Goal: Task Accomplishment & Management: Complete application form

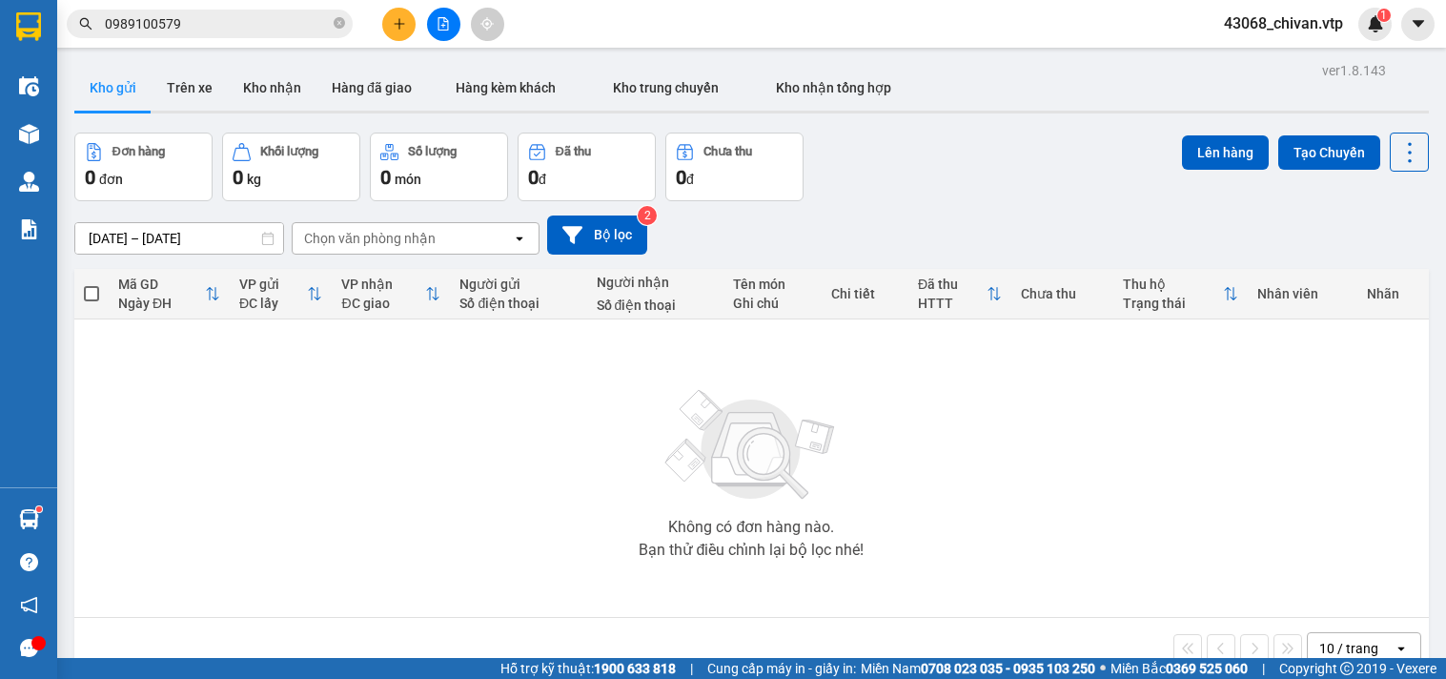
click at [387, 29] on button at bounding box center [398, 24] width 33 height 33
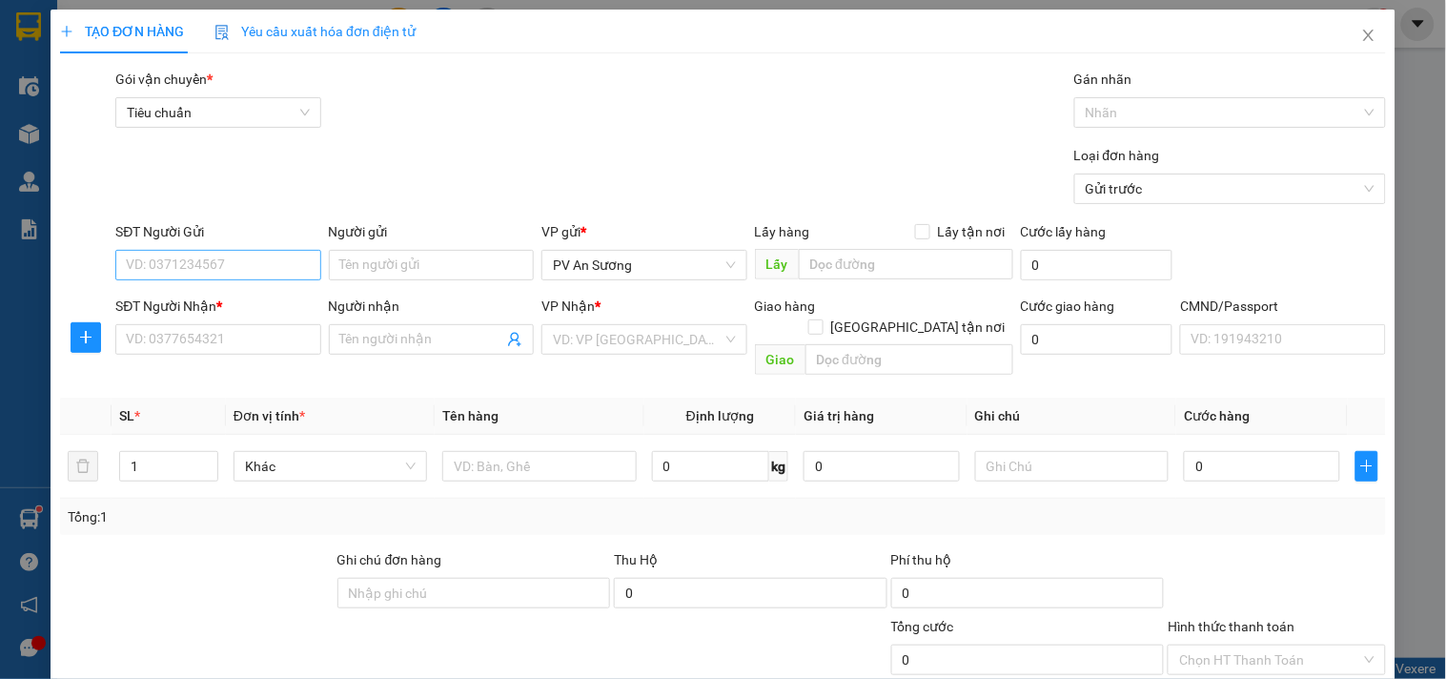
click at [210, 274] on input "SĐT Người Gửi" at bounding box center [217, 265] width 205 height 30
type input "0339893694"
click at [257, 336] on input "SĐT Người Nhận *" at bounding box center [217, 339] width 205 height 30
type input "0934939828"
click at [369, 339] on input "Người nhận" at bounding box center [421, 339] width 163 height 21
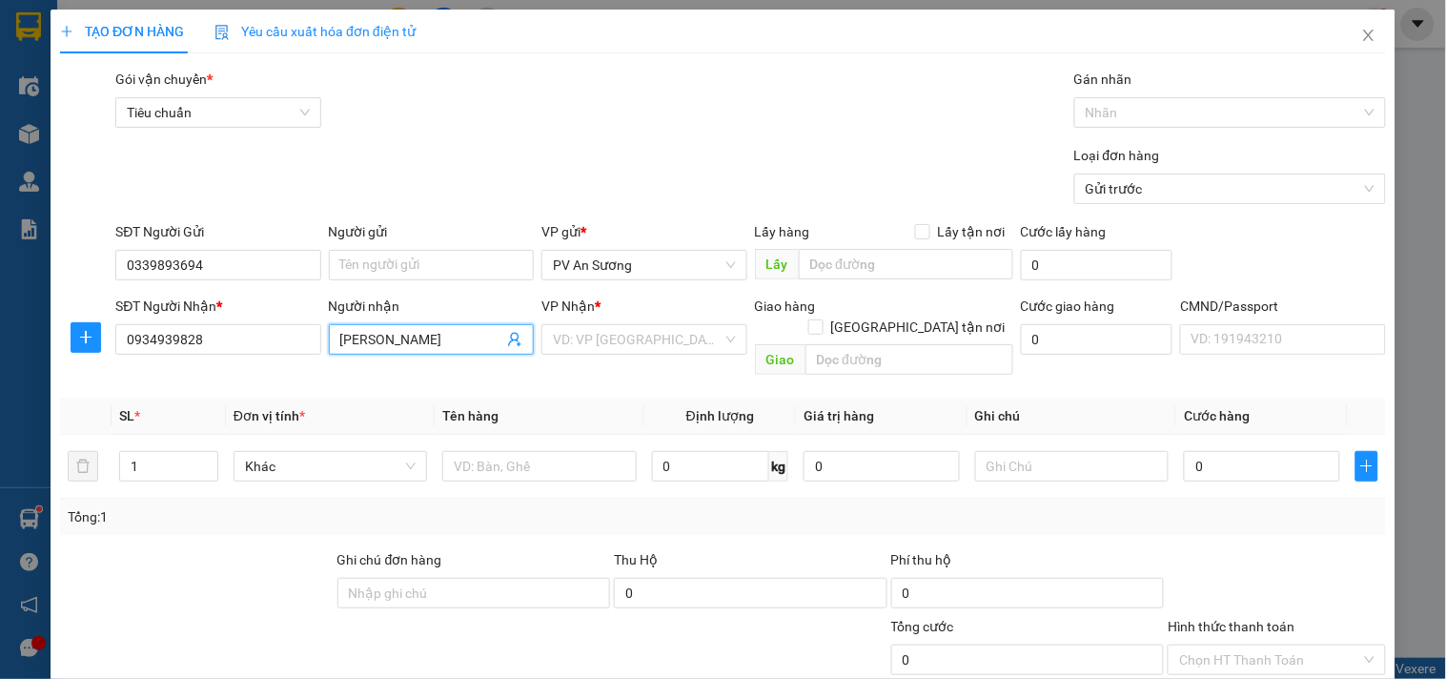
type input "[PERSON_NAME]"
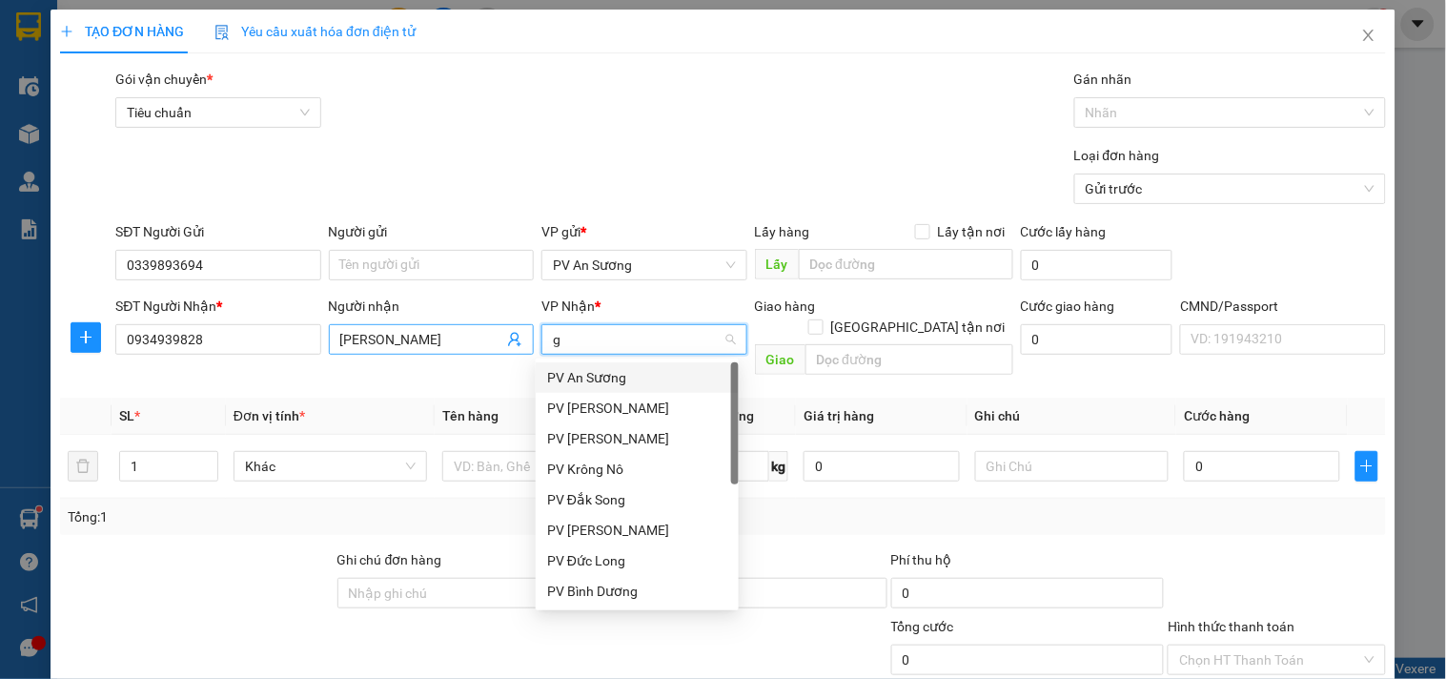
type input "gn"
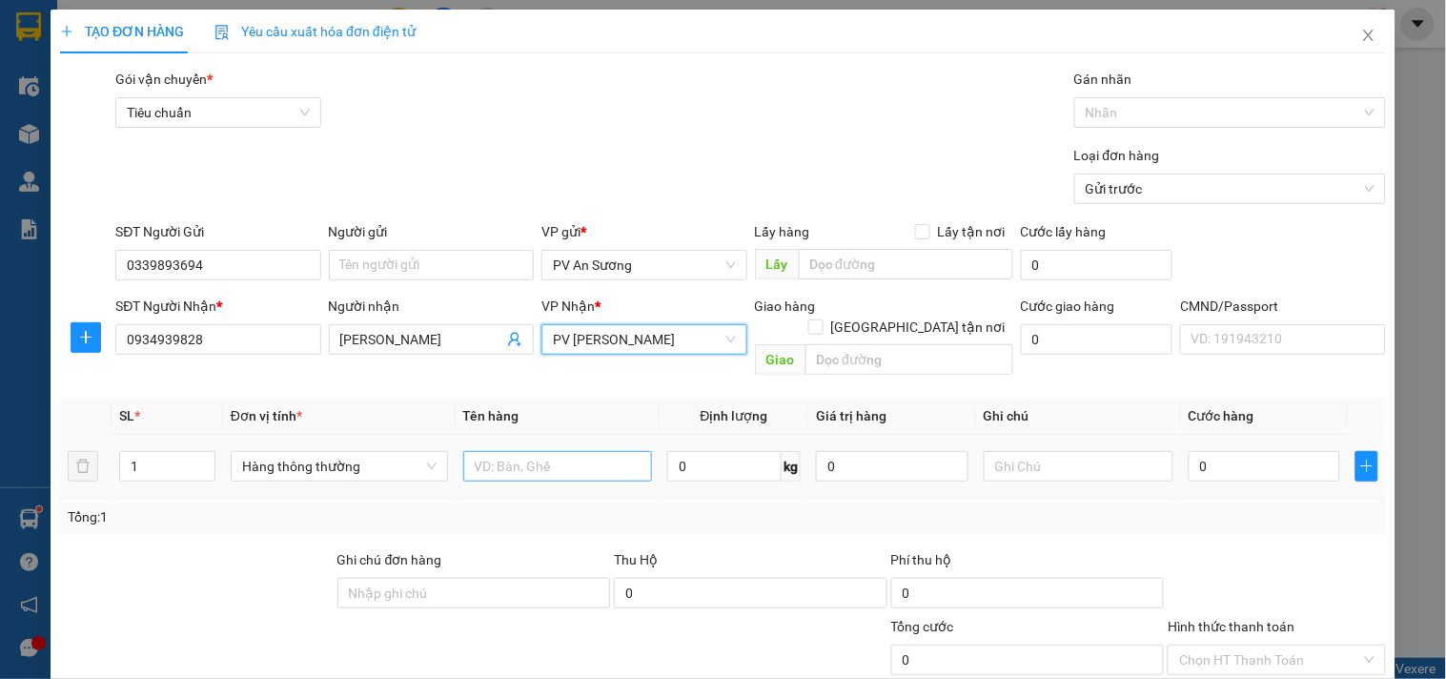
drag, startPoint x: 511, startPoint y: 464, endPoint x: 512, endPoint y: 455, distance: 9.6
click at [512, 455] on td at bounding box center [558, 467] width 205 height 64
click at [512, 455] on input "text" at bounding box center [558, 466] width 190 height 30
type input "máy may"
drag, startPoint x: 153, startPoint y: 457, endPoint x: 0, endPoint y: 416, distance: 158.8
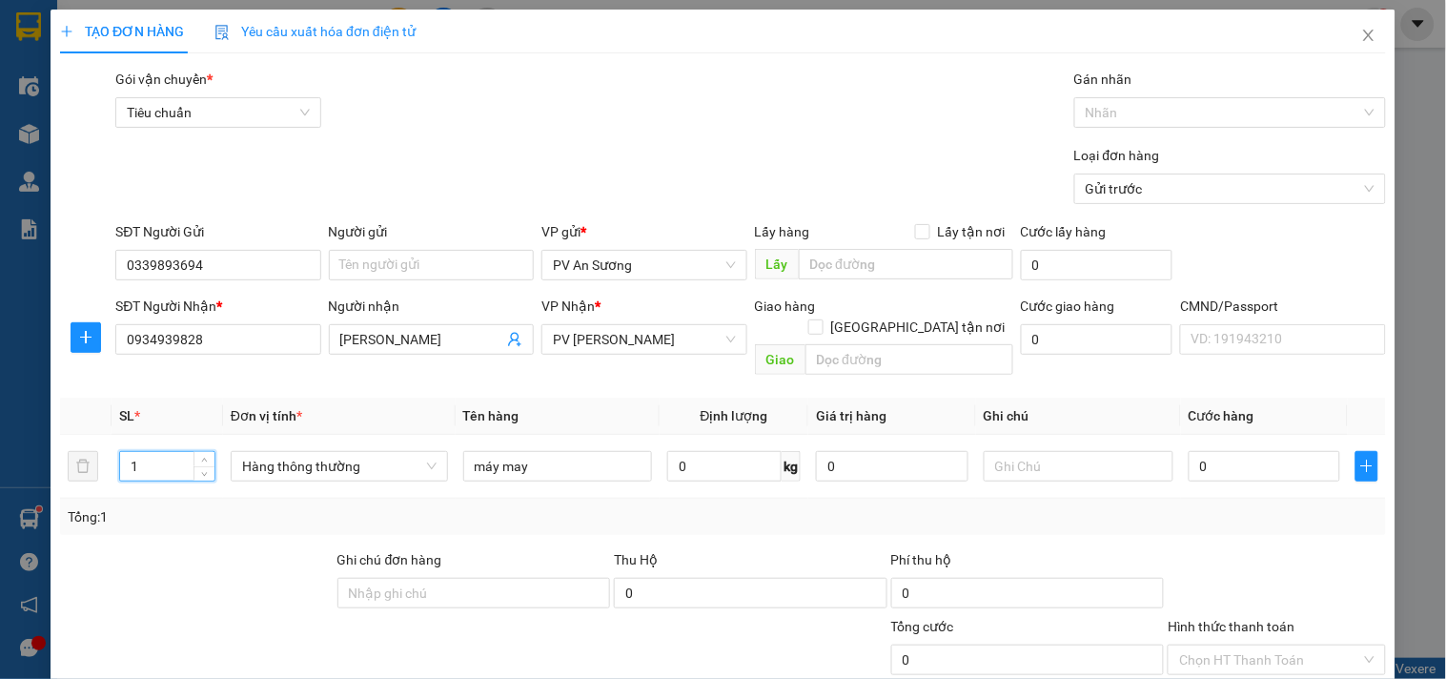
click at [0, 416] on div "TẠO ĐƠN HÀNG Yêu cầu xuất hóa đơn điện tử Transit Pickup Surcharge Ids Transit …" at bounding box center [723, 339] width 1446 height 679
type input "3"
click at [1003, 455] on input "text" at bounding box center [1078, 466] width 190 height 30
type input "m"
type input "1"
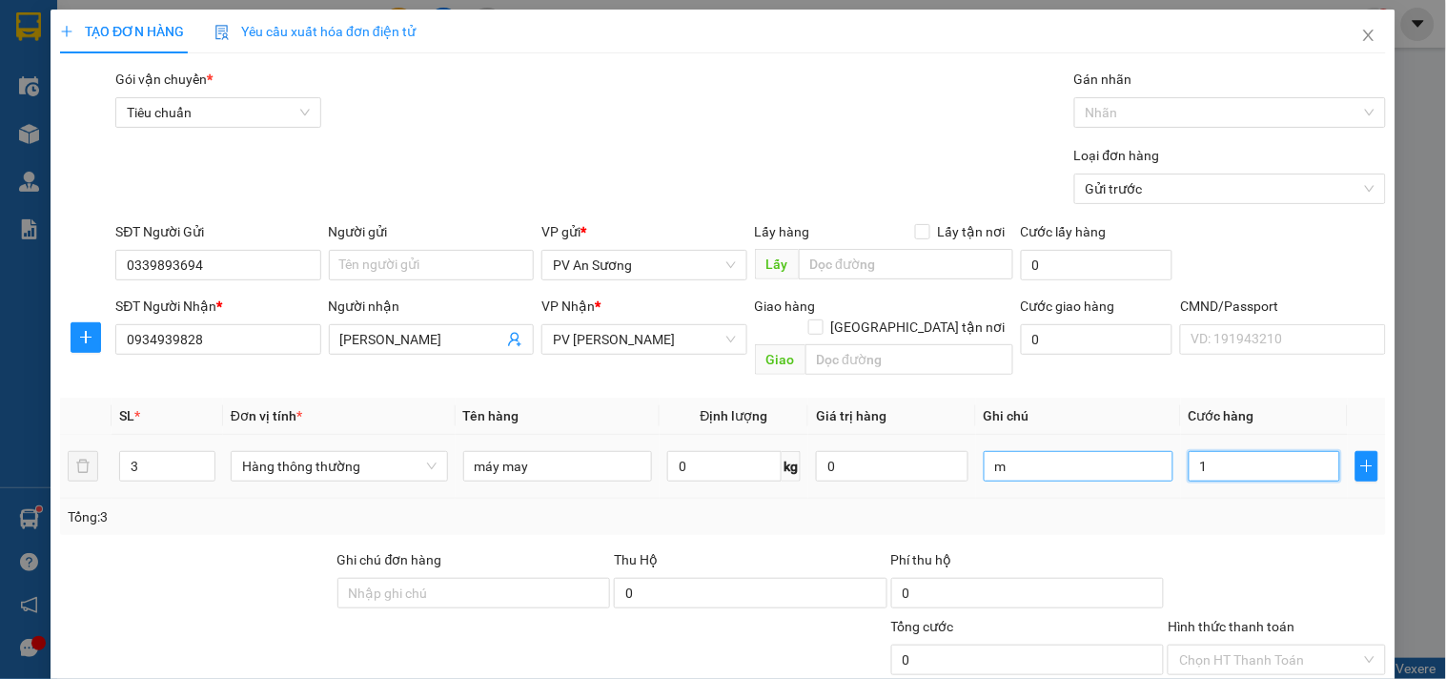
type input "1"
type input "18"
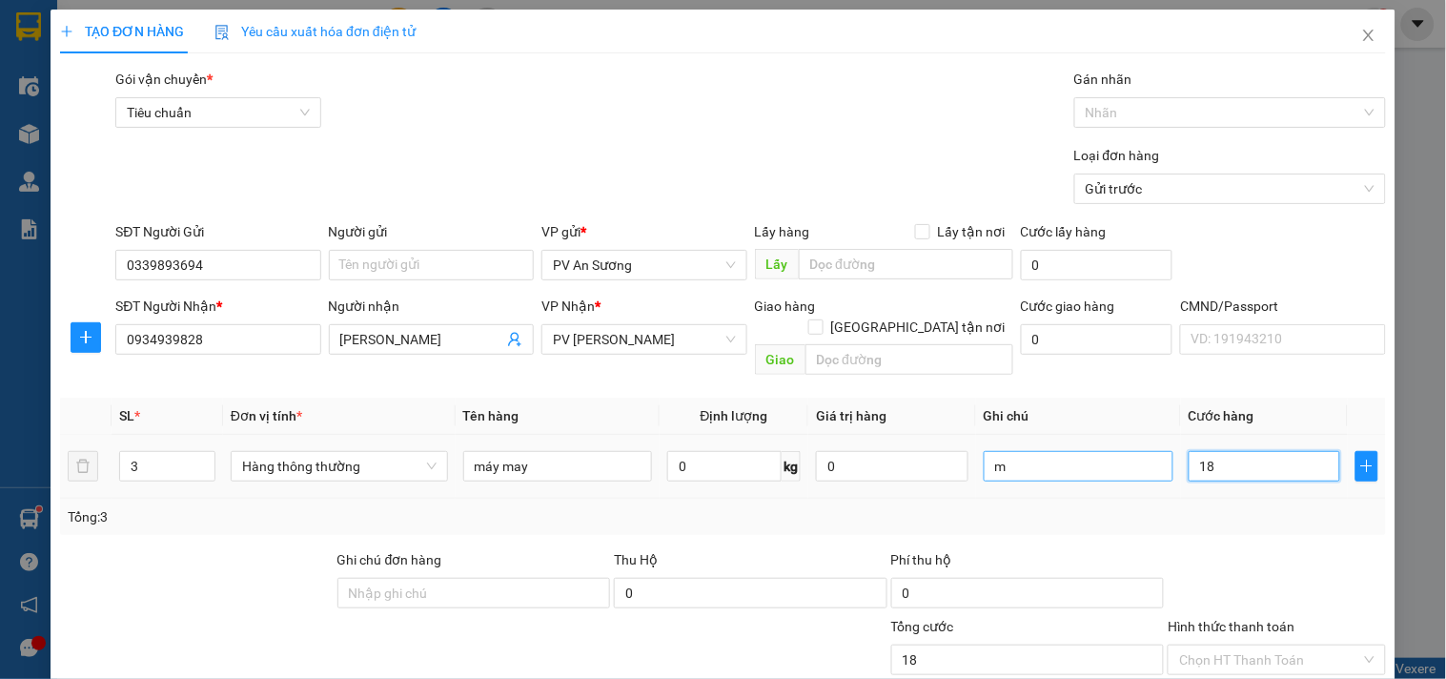
type input "180"
type input "1.800"
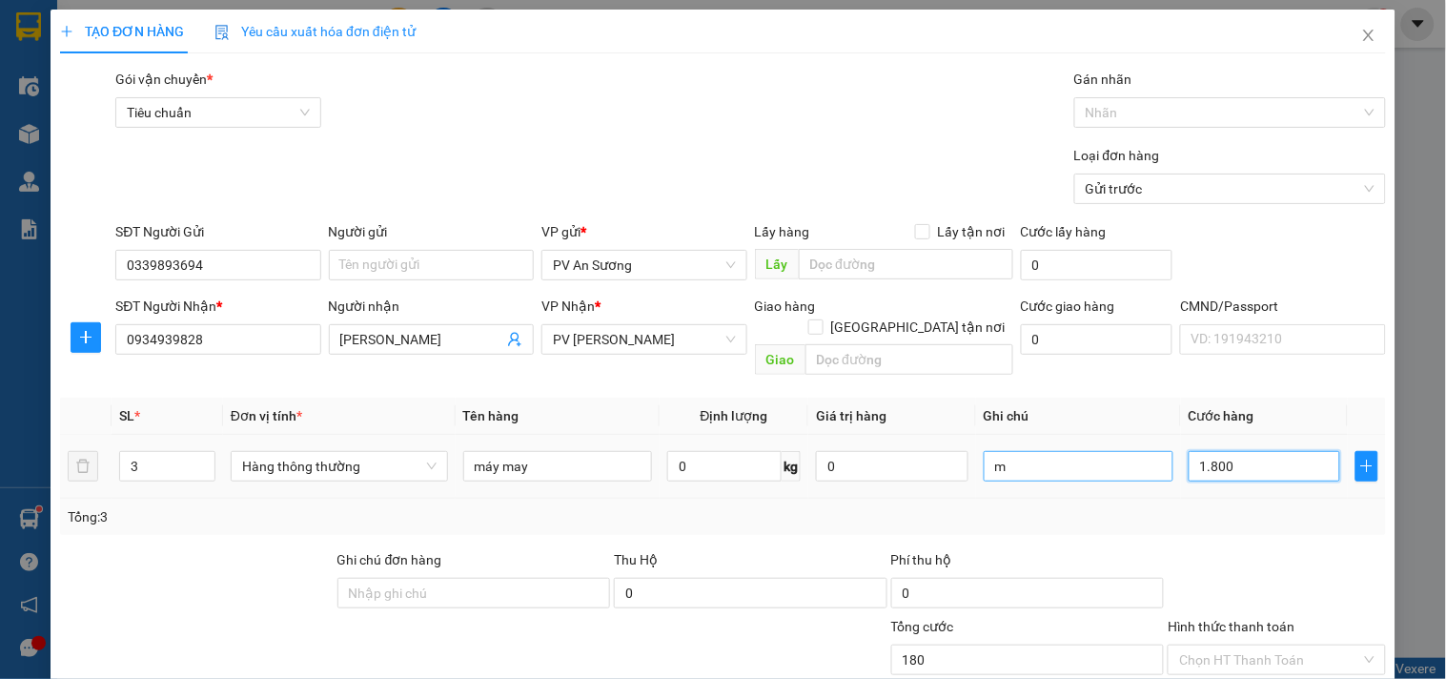
type input "1.800"
type input "18.000"
type input "180.000"
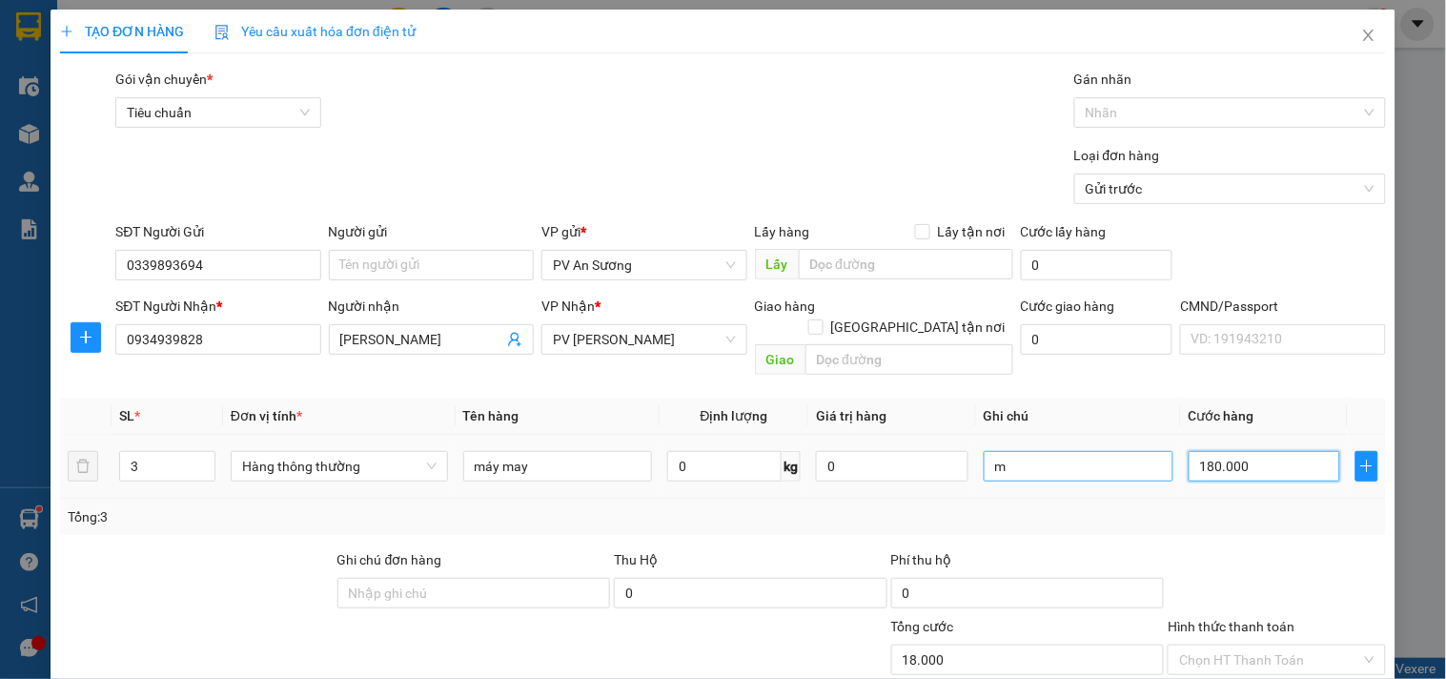
type input "180.000"
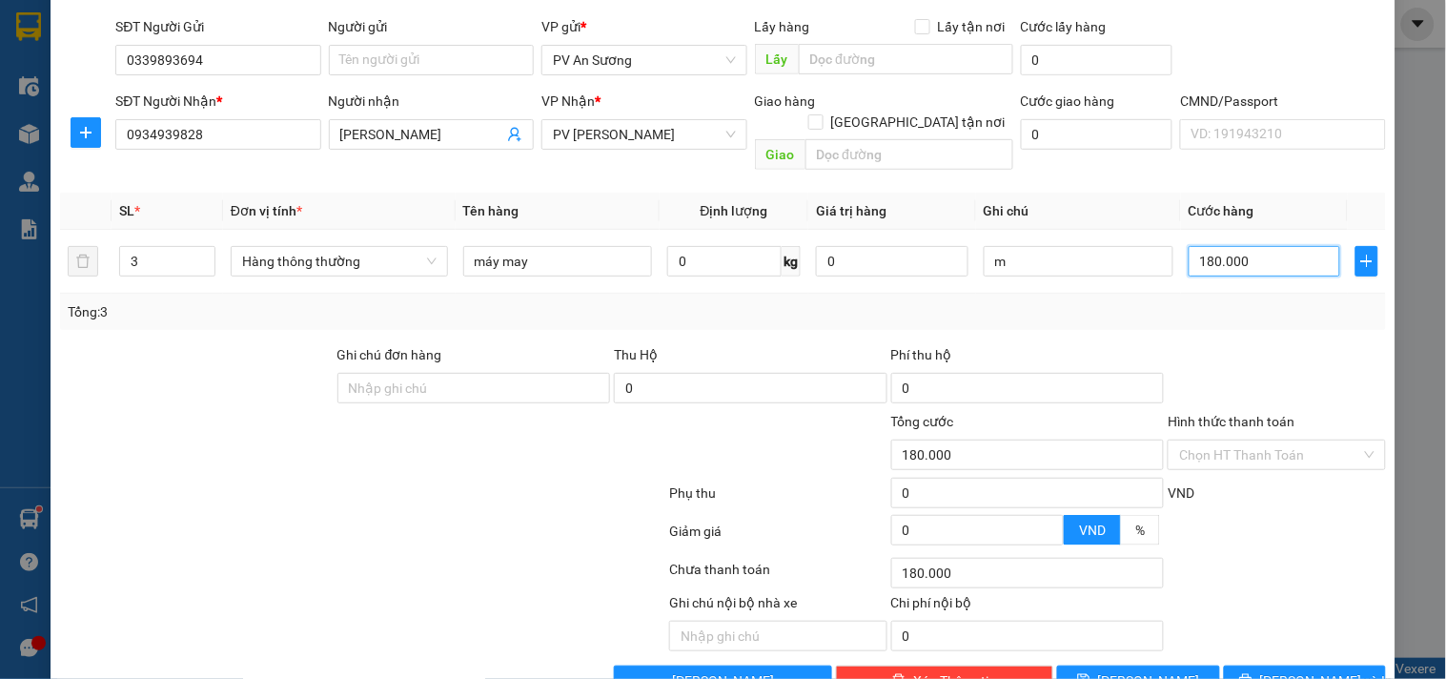
scroll to position [212, 0]
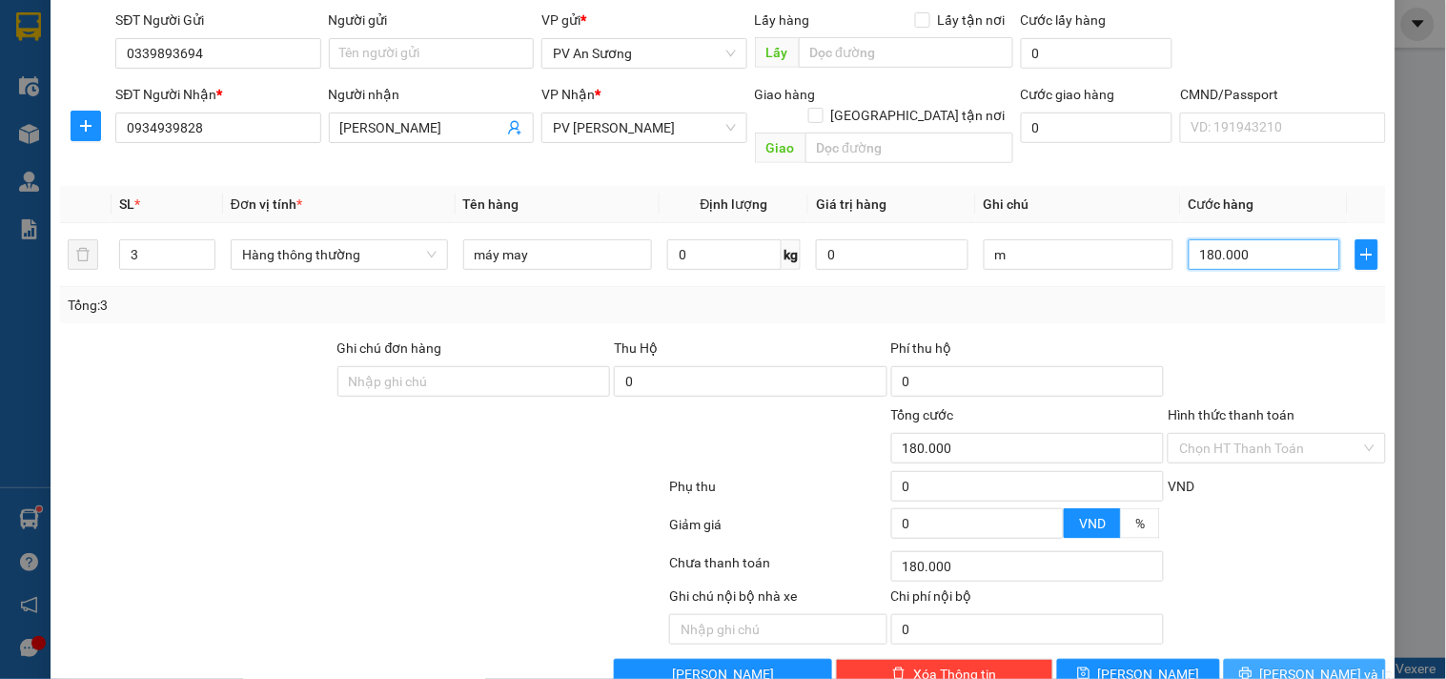
type input "180.000"
click at [1339, 659] on button "[PERSON_NAME] và In" at bounding box center [1305, 674] width 162 height 30
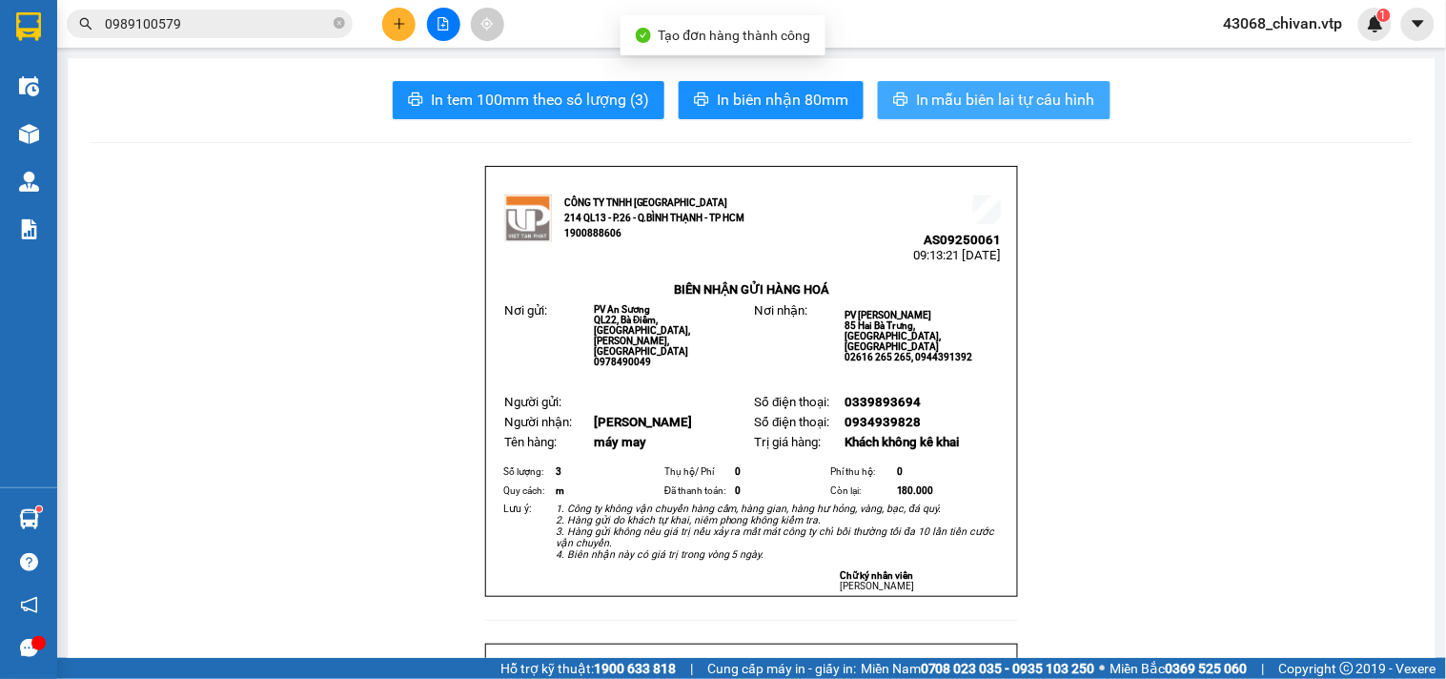
click at [972, 98] on span "In mẫu biên lai tự cấu hình" at bounding box center [1005, 100] width 179 height 24
click at [947, 99] on span "In mẫu biên lai tự cấu hình" at bounding box center [1005, 100] width 179 height 24
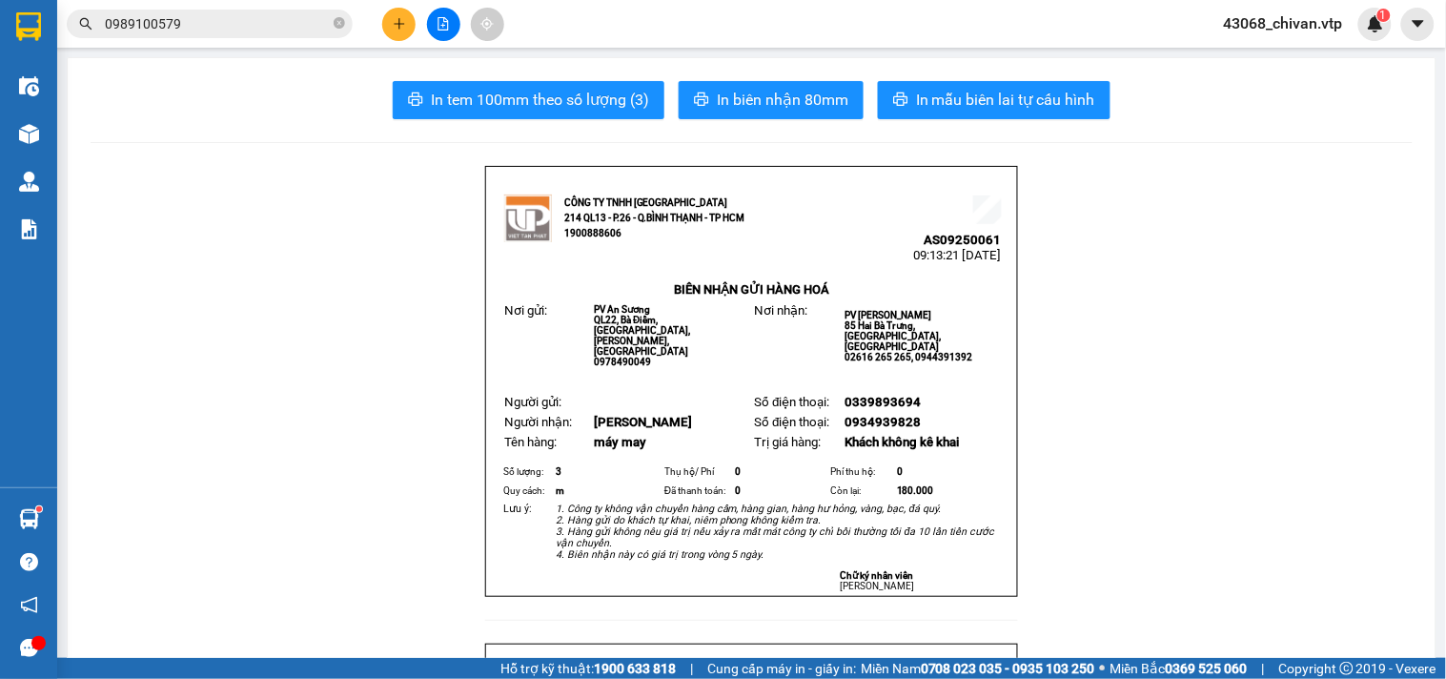
click at [273, 13] on input "0989100579" at bounding box center [217, 23] width 225 height 21
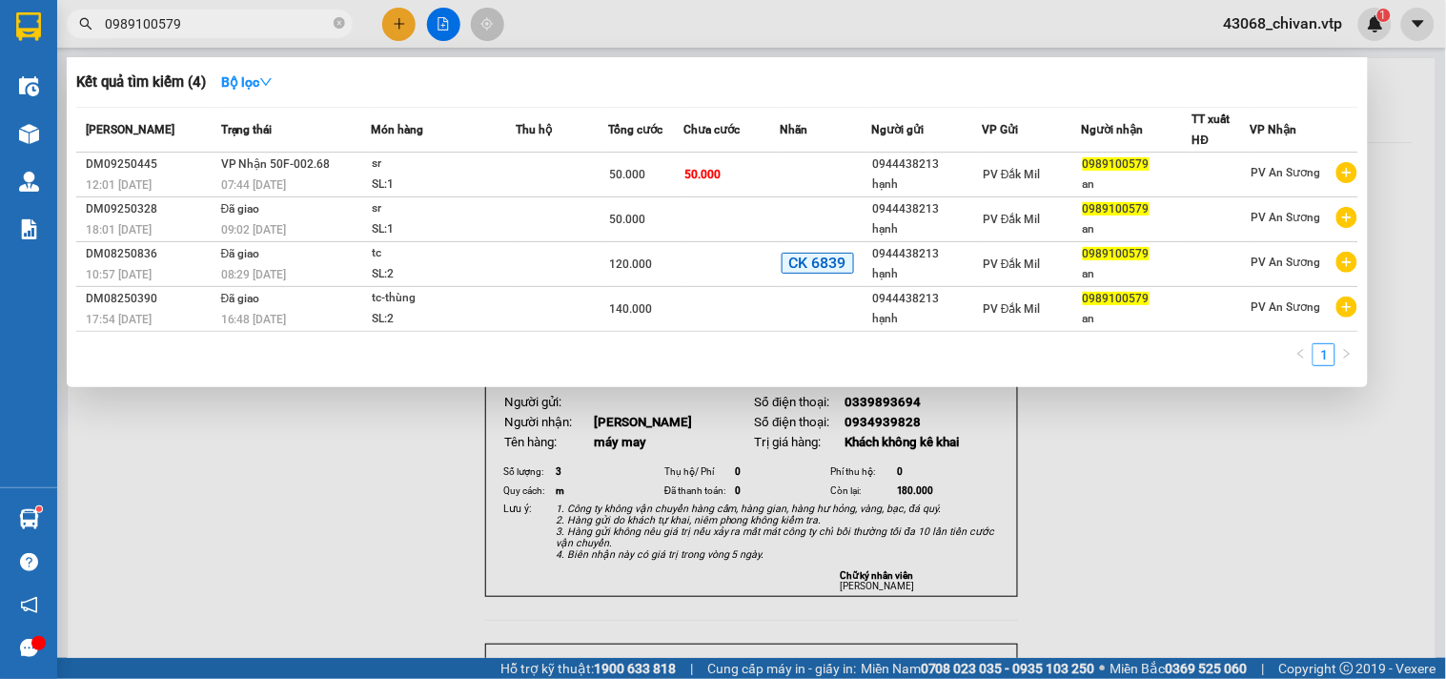
click at [272, 13] on input "0989100579" at bounding box center [217, 23] width 225 height 21
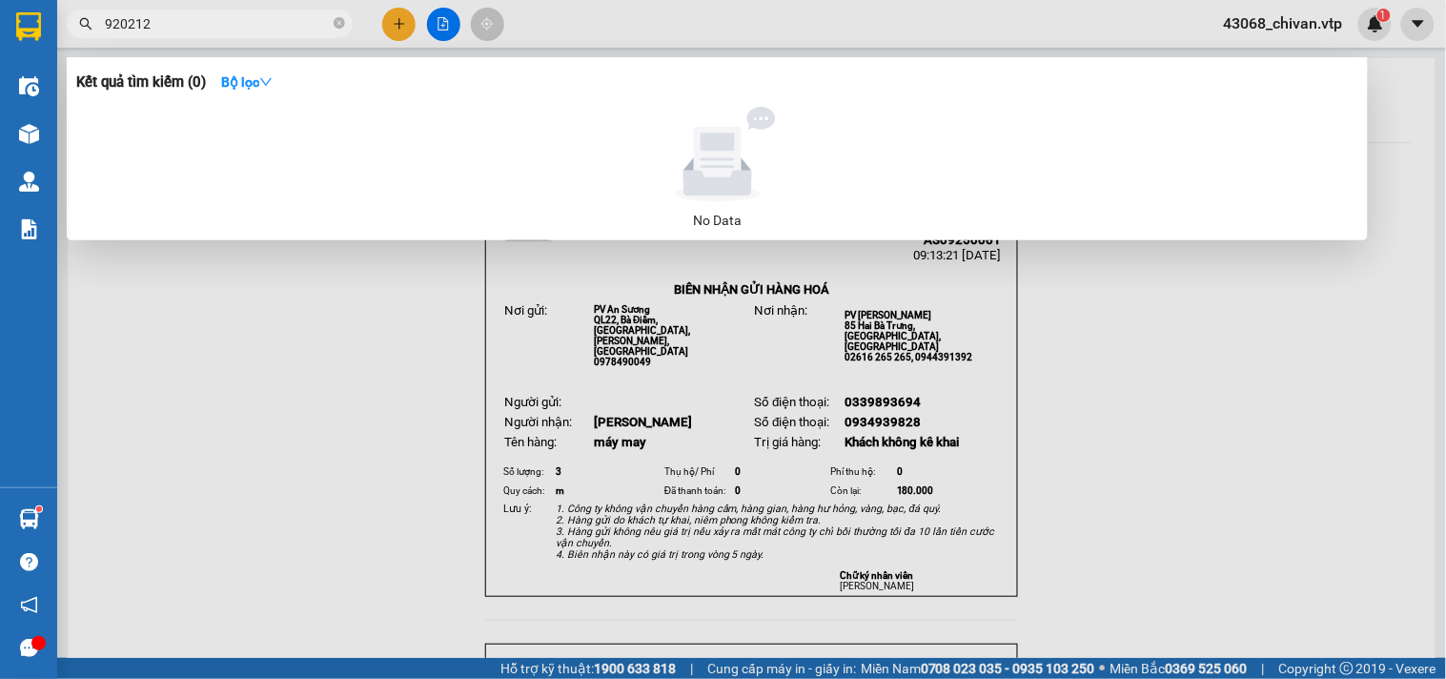
drag, startPoint x: 153, startPoint y: 17, endPoint x: 0, endPoint y: 15, distance: 153.4
click at [0, 15] on section "Kết quả tìm kiếm ( 0 ) Bộ lọc No Data 920212 43068_chivan.vtp 1 Điều hành xe Kh…" at bounding box center [723, 339] width 1446 height 679
click at [214, 23] on input "920212" at bounding box center [217, 23] width 225 height 21
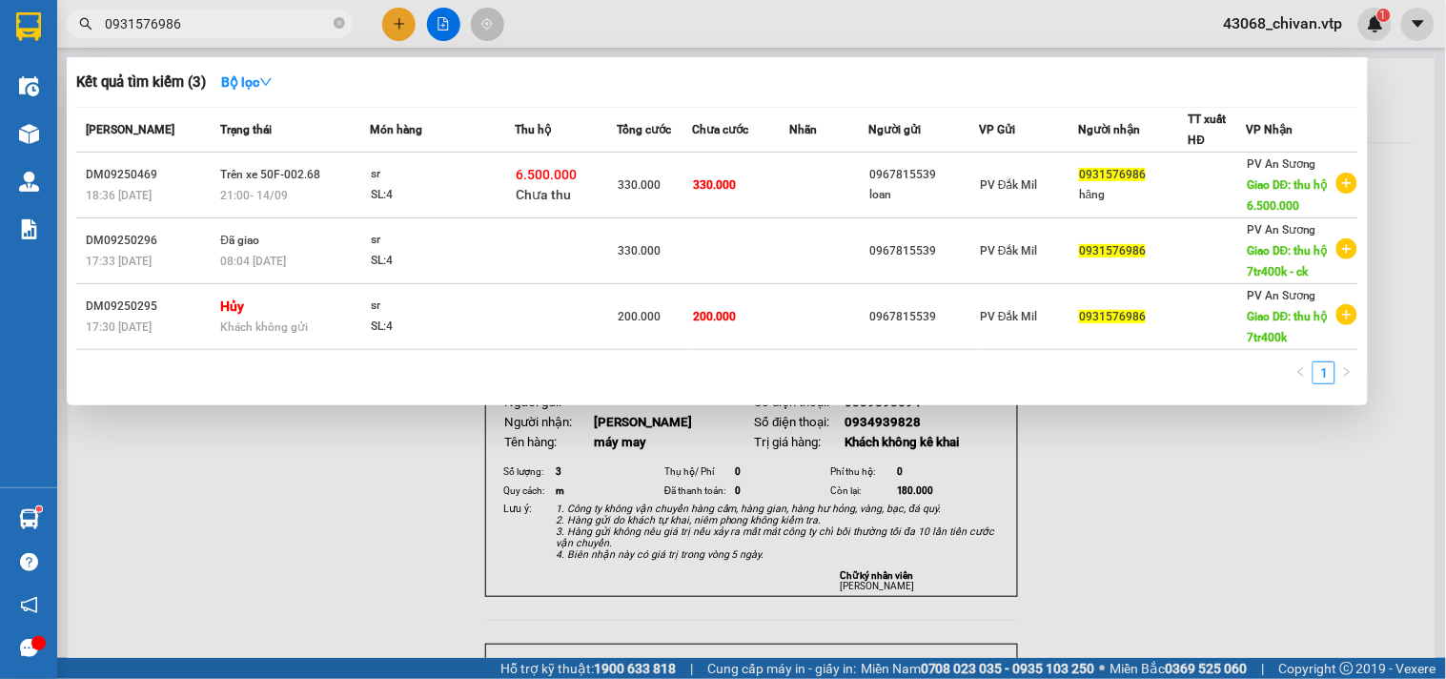
type input "0931576986"
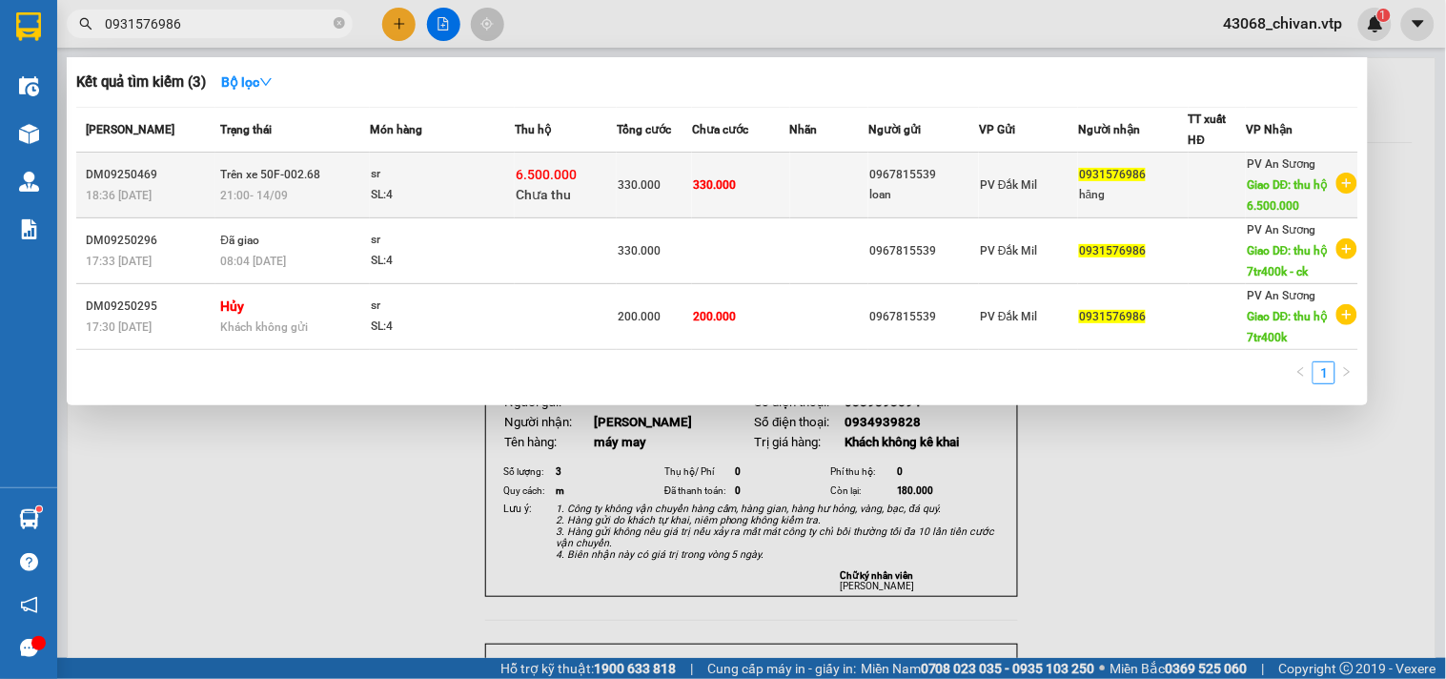
click at [667, 168] on td "330.000" at bounding box center [654, 185] width 75 height 66
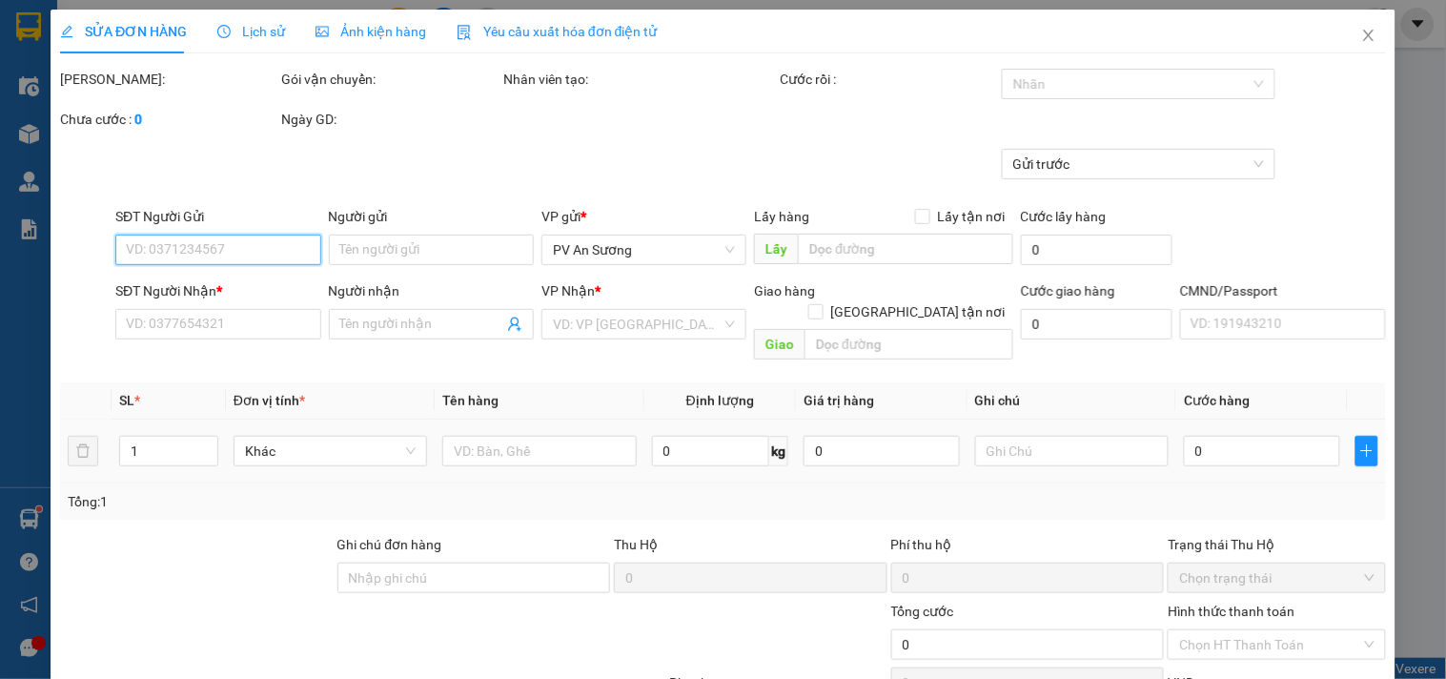
type input "0967815539"
type input "loan"
type input "0931576986"
type input "hăng"
type input "thu hộ 6.500.000"
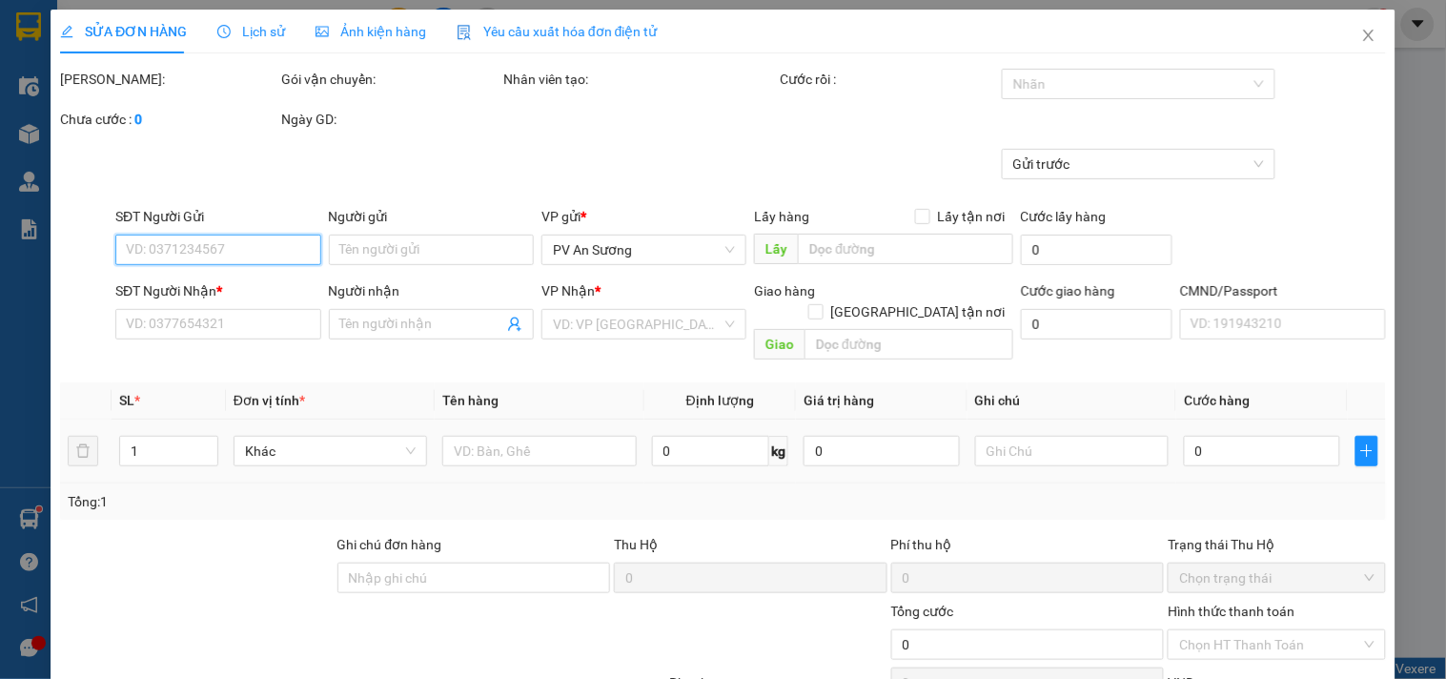
type input "50.000"
type input "330.000"
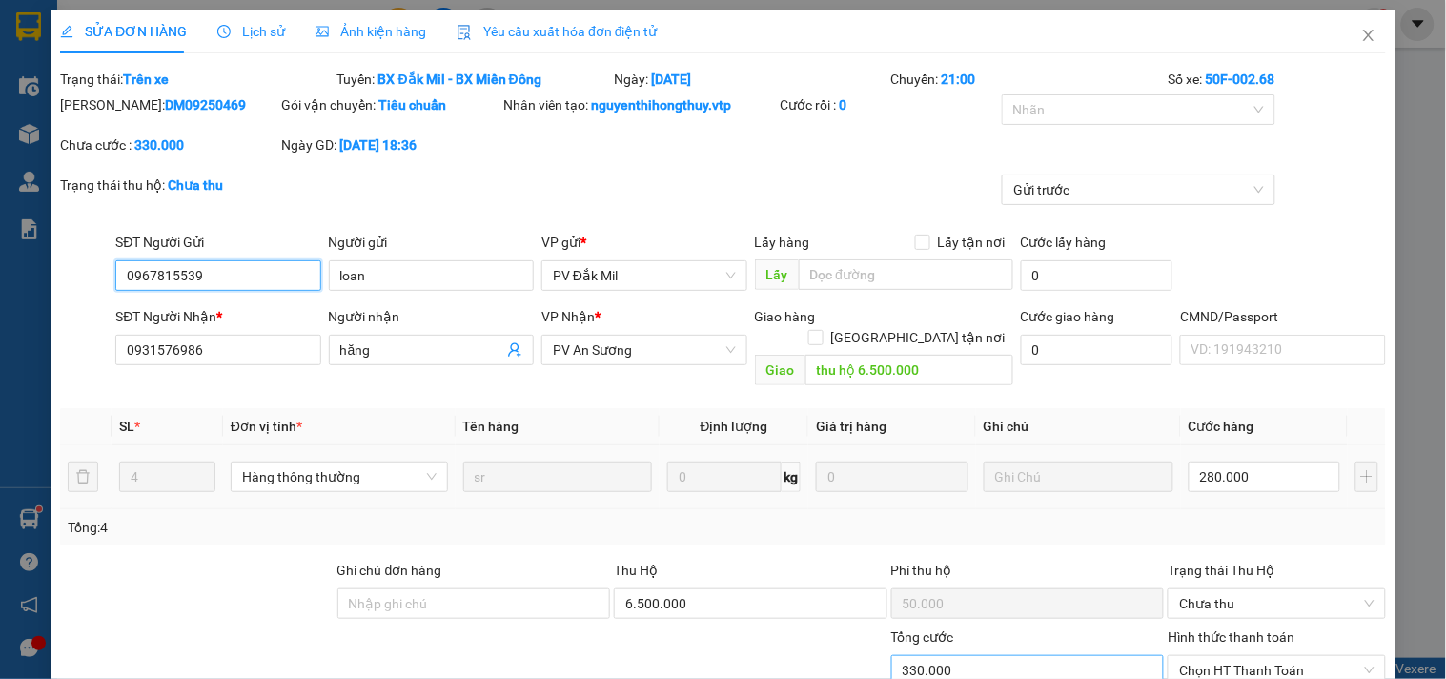
type input "14.000"
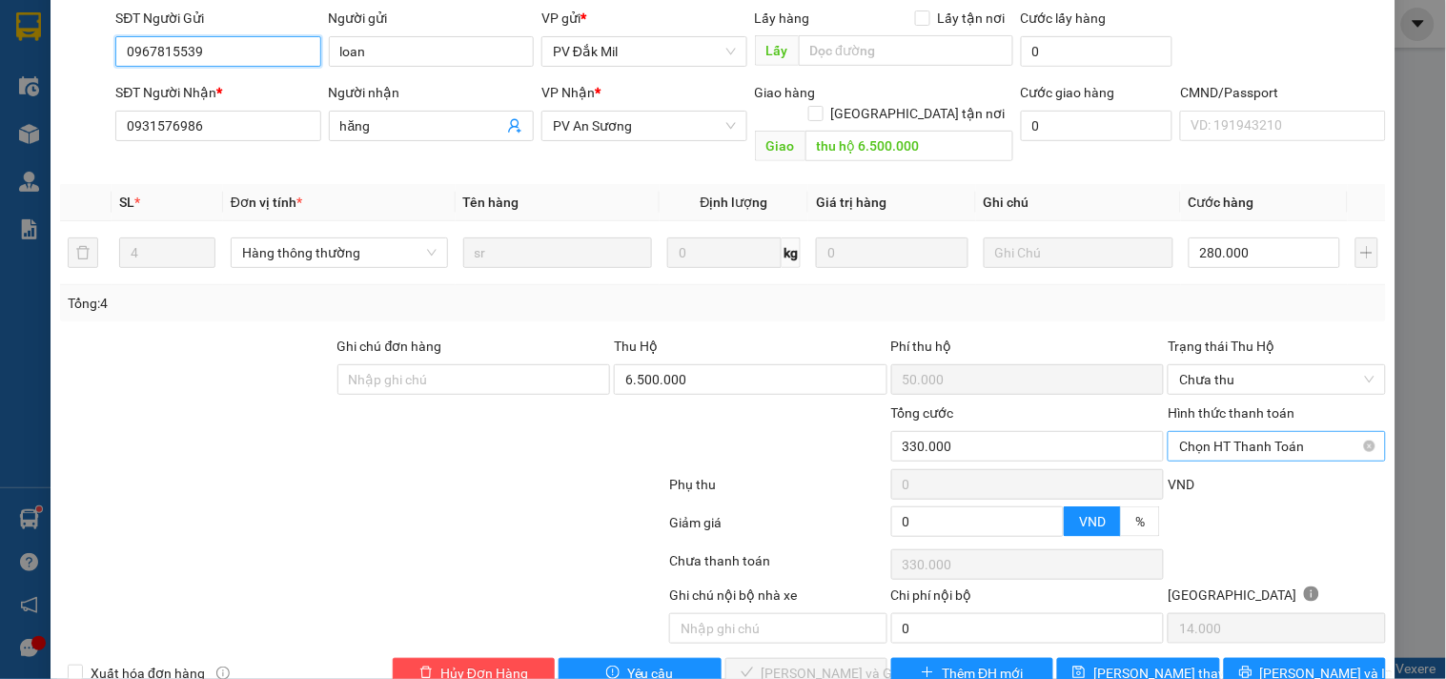
click at [1281, 432] on span "Chọn HT Thanh Toán" at bounding box center [1276, 446] width 194 height 29
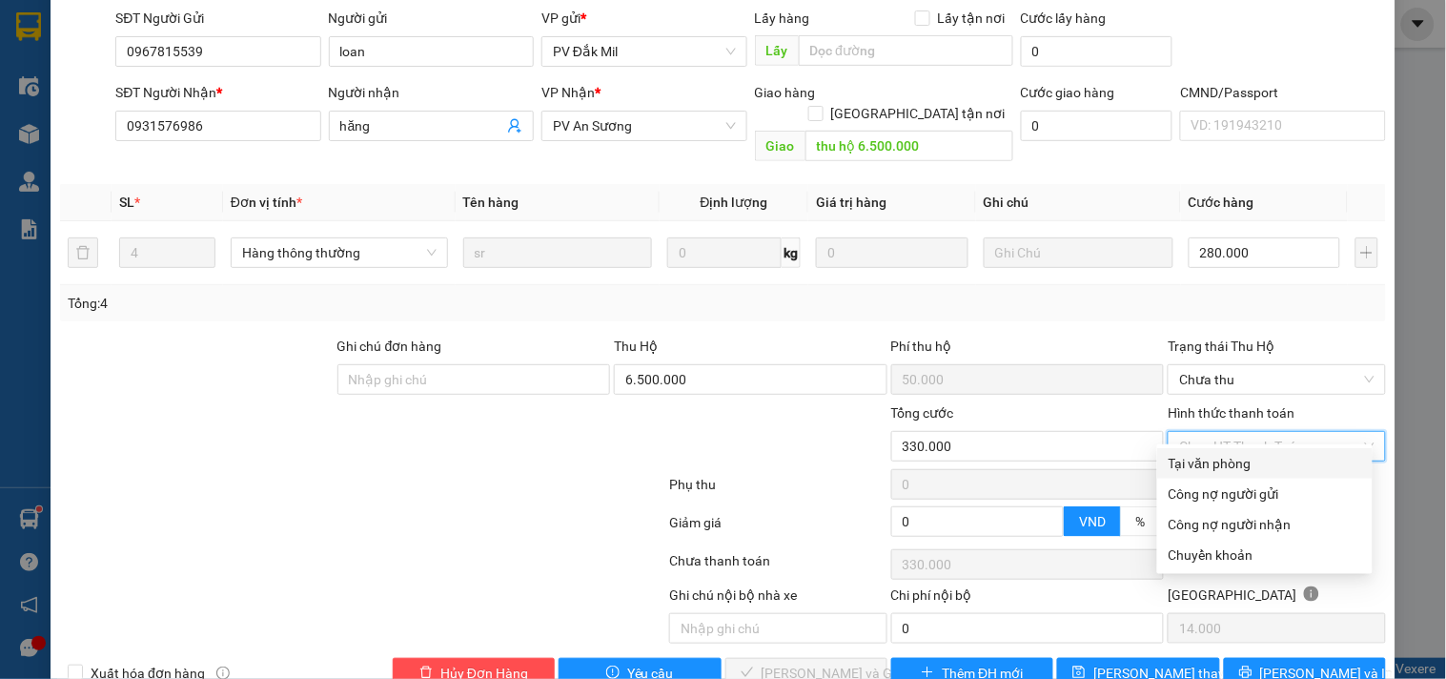
click at [1246, 453] on div "Tại văn phòng" at bounding box center [1264, 463] width 193 height 21
type input "0"
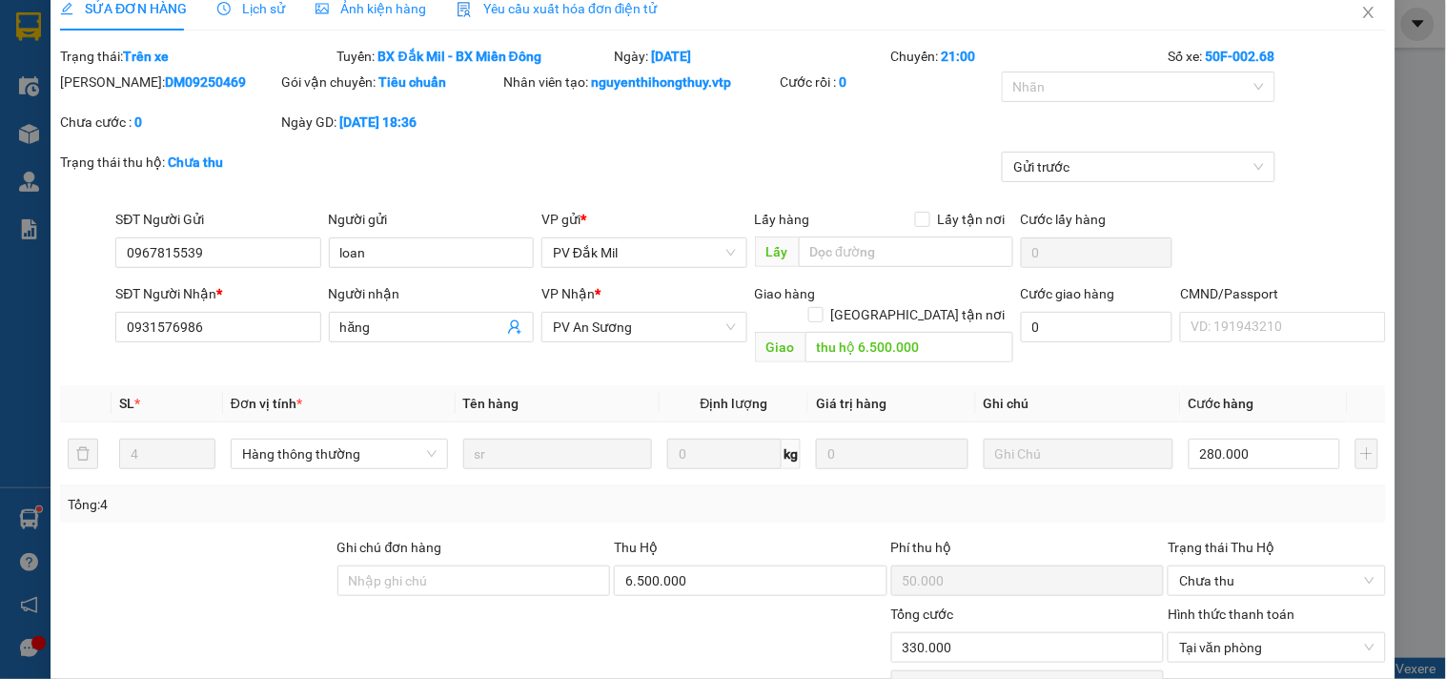
scroll to position [0, 0]
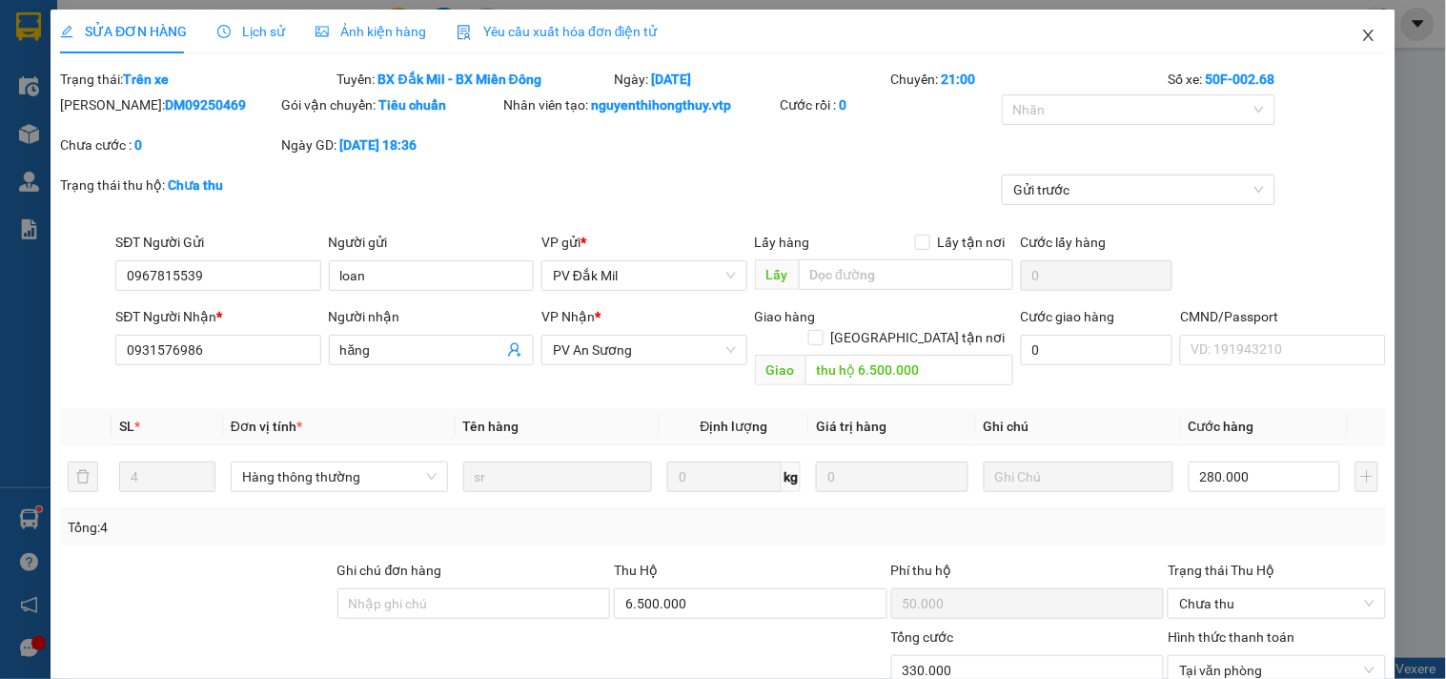
click at [1361, 41] on icon "close" at bounding box center [1368, 35] width 15 height 15
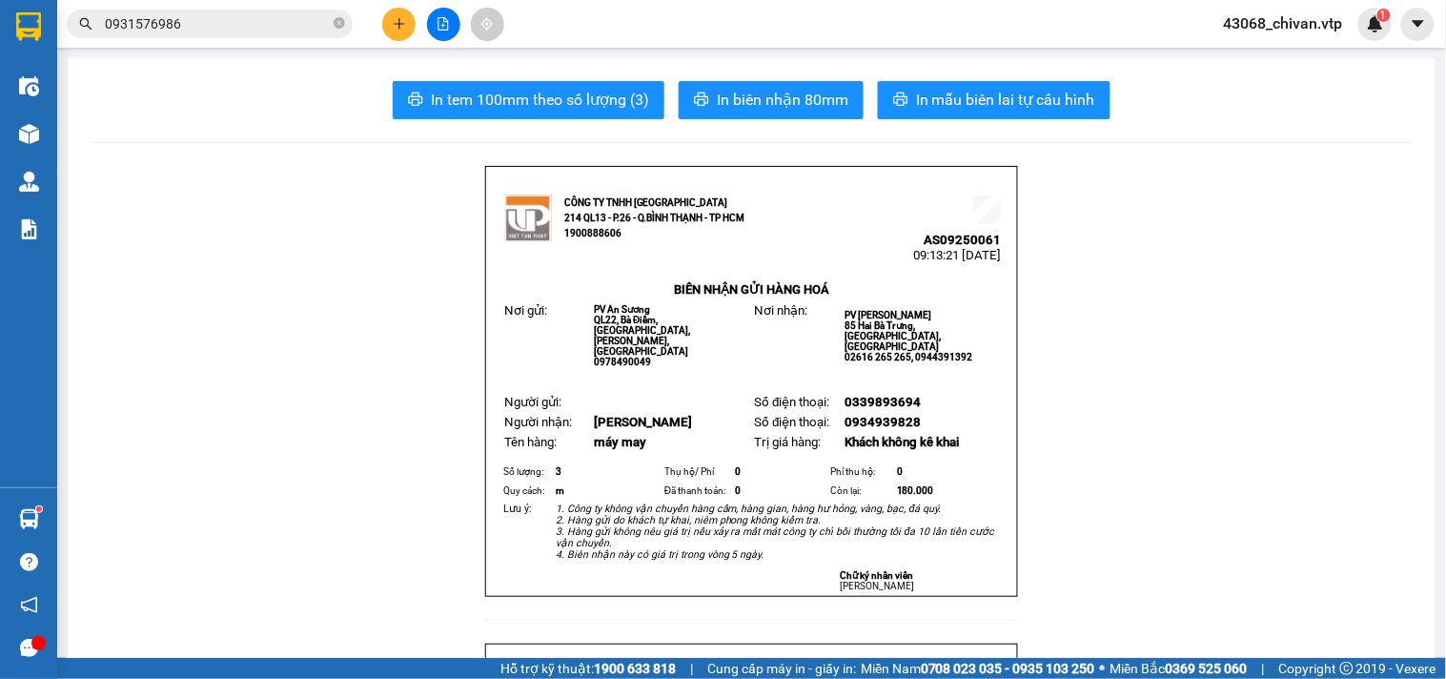
click at [411, 12] on button at bounding box center [398, 24] width 33 height 33
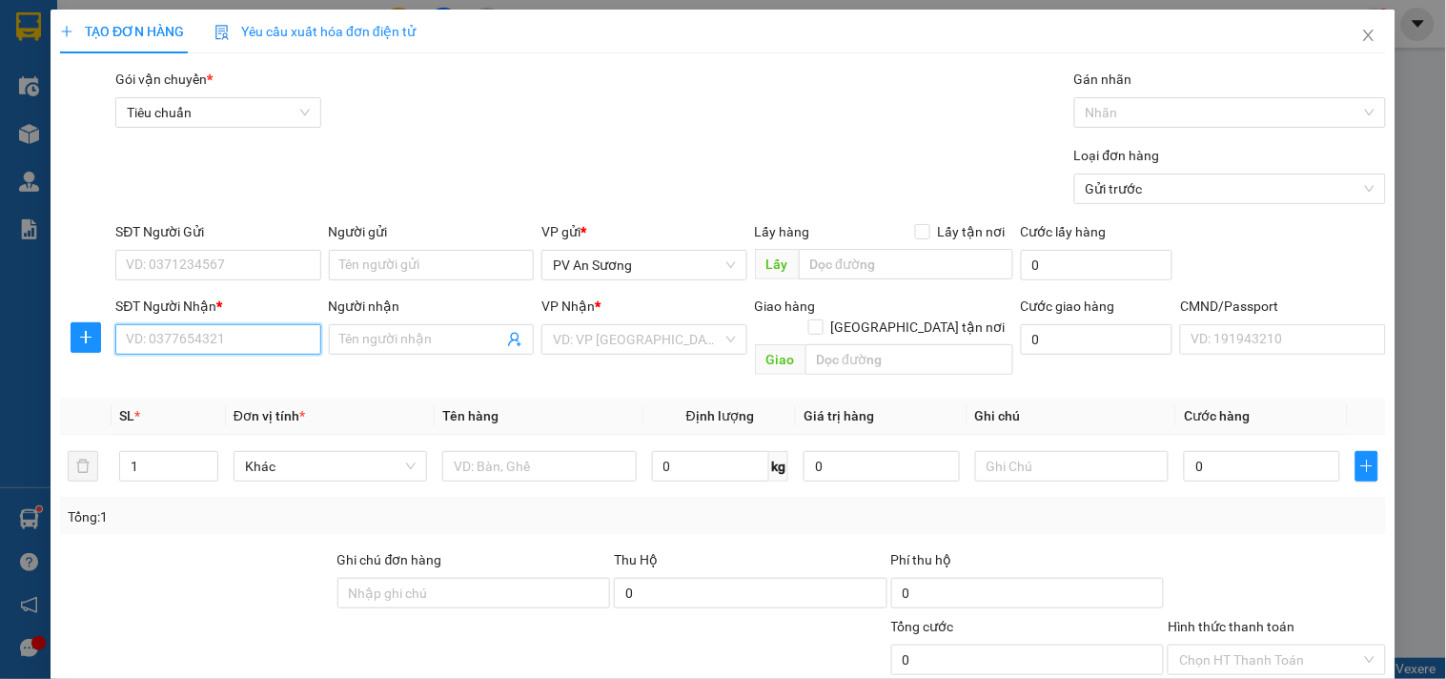
click at [234, 351] on input "SĐT Người Nhận *" at bounding box center [217, 339] width 205 height 30
type input "0989108509"
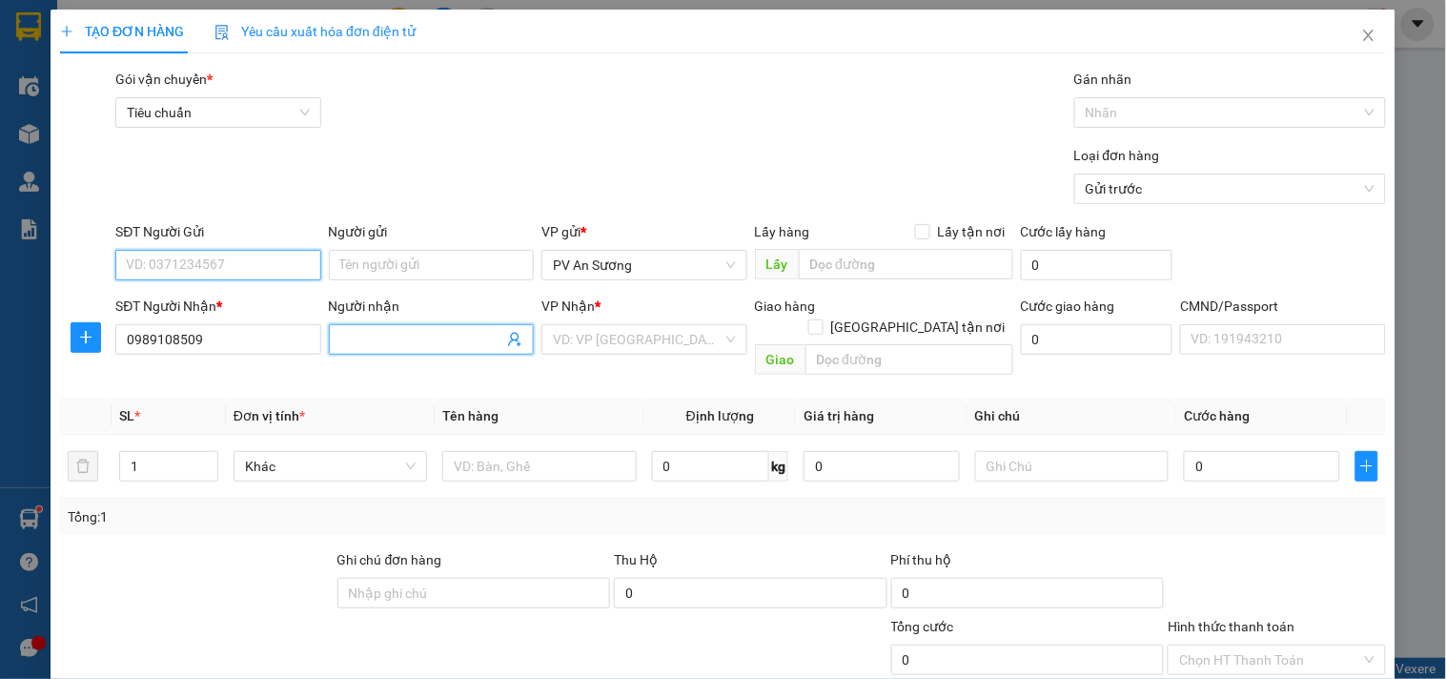
click at [251, 262] on input "SĐT Người Gửi" at bounding box center [217, 265] width 205 height 30
type input "0933360052"
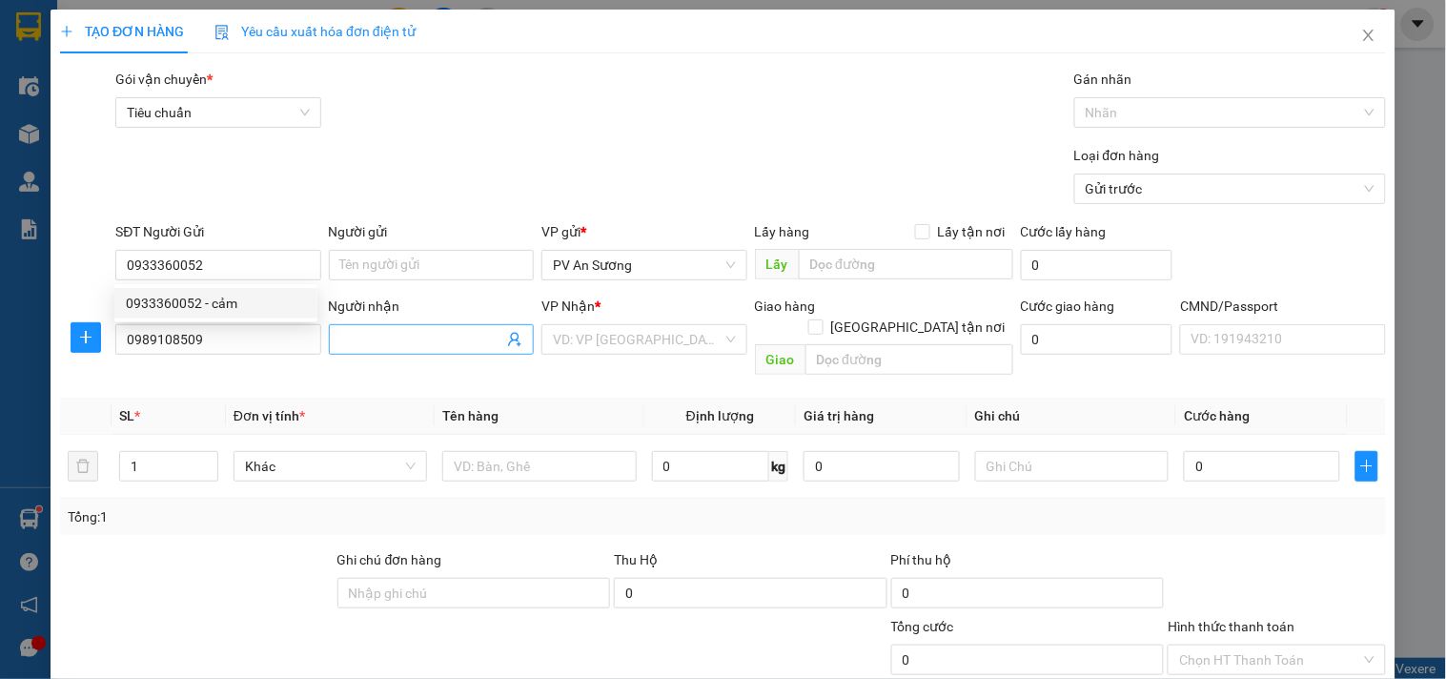
click at [455, 334] on input "Người nhận" at bounding box center [421, 339] width 163 height 21
type input "d"
type input "điệp"
type input "gn"
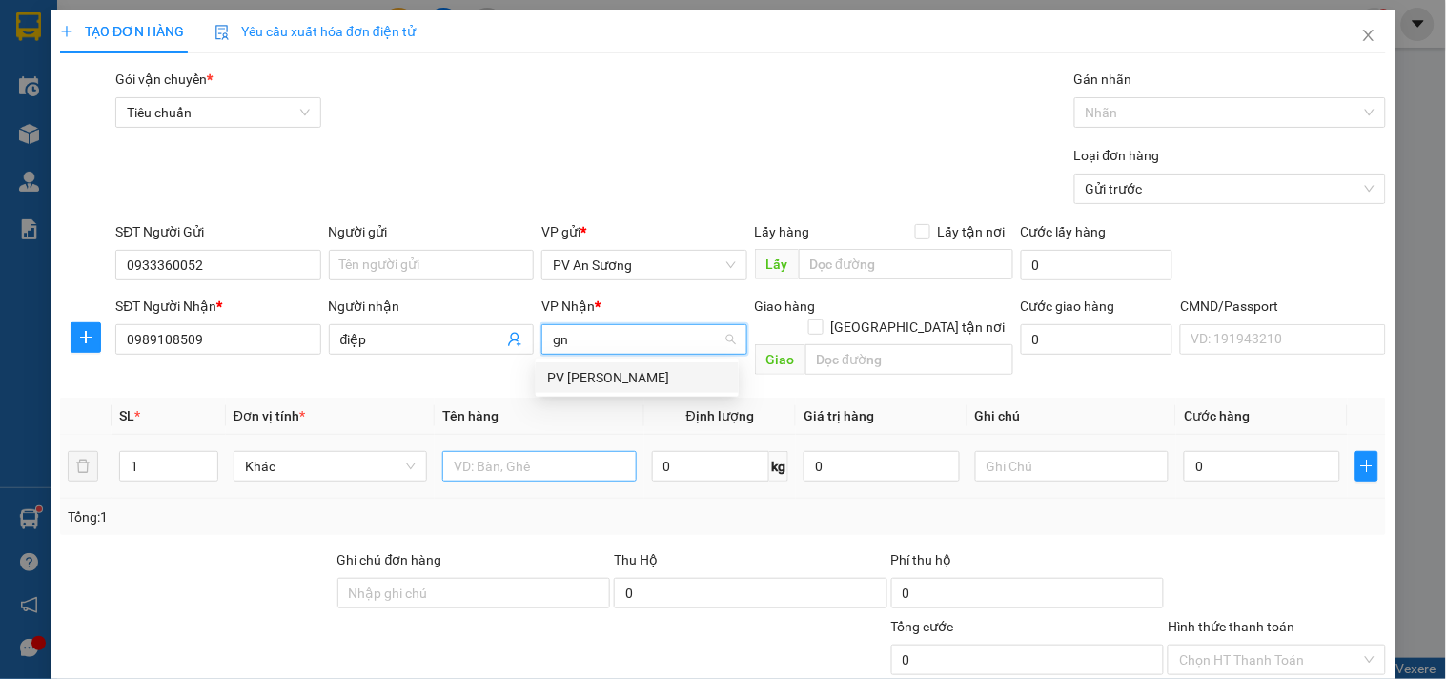
drag, startPoint x: 584, startPoint y: 362, endPoint x: 530, endPoint y: 436, distance: 92.1
click at [588, 362] on div "PV [PERSON_NAME]" at bounding box center [637, 377] width 203 height 30
click at [530, 451] on input "text" at bounding box center [538, 466] width 193 height 30
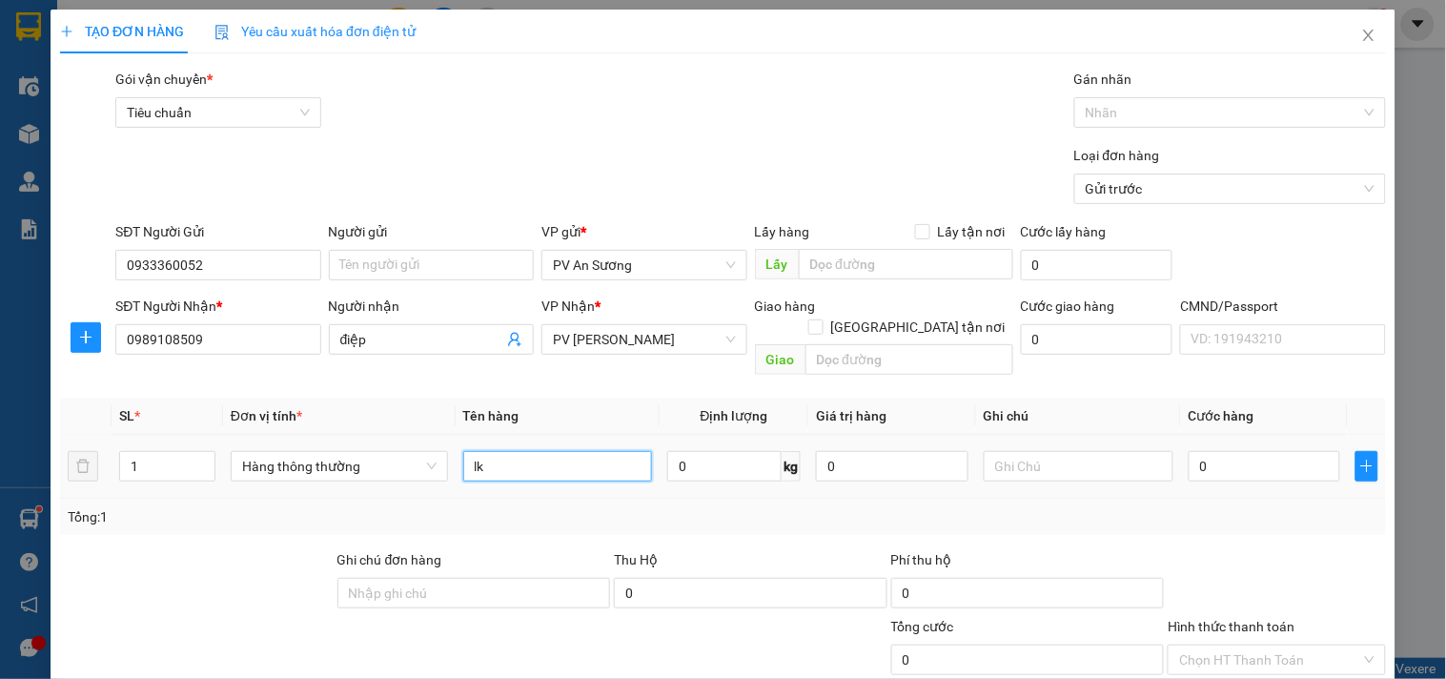
type input "lk"
type input "h"
type input "3"
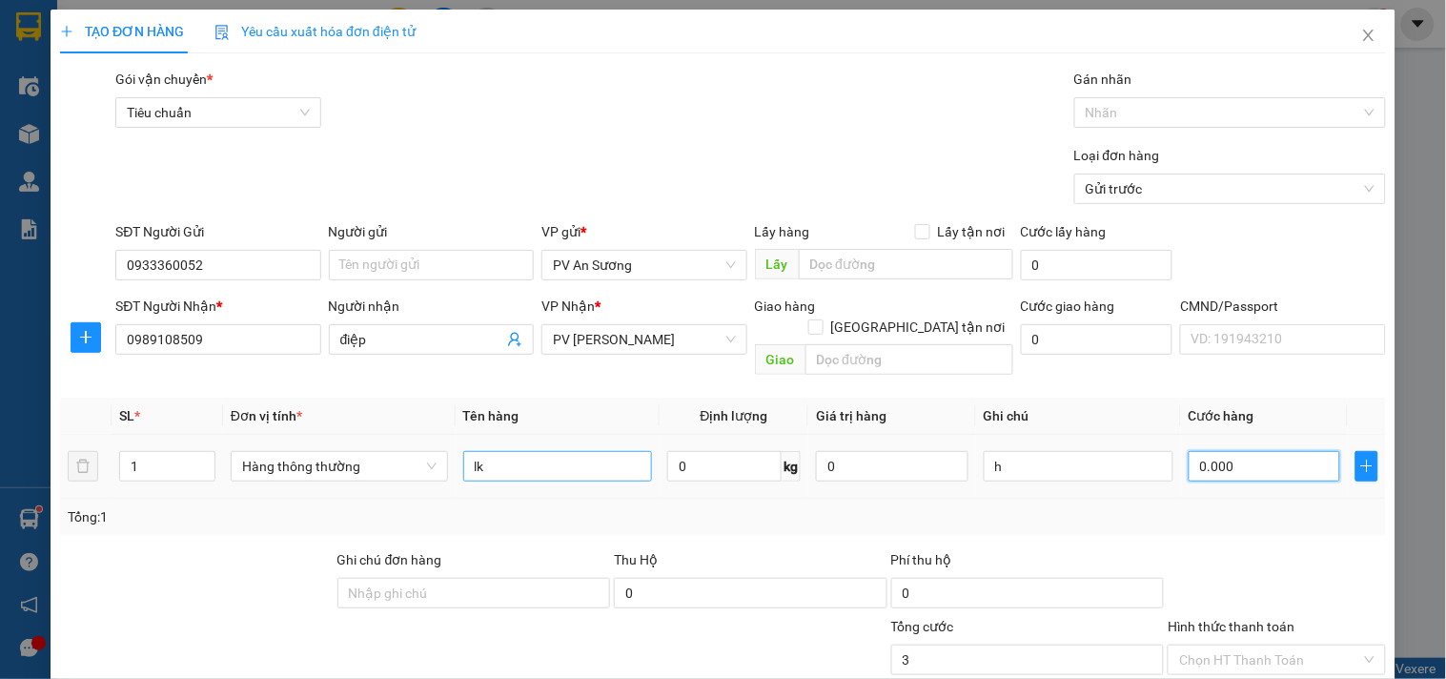
type input "00.000"
type input "0"
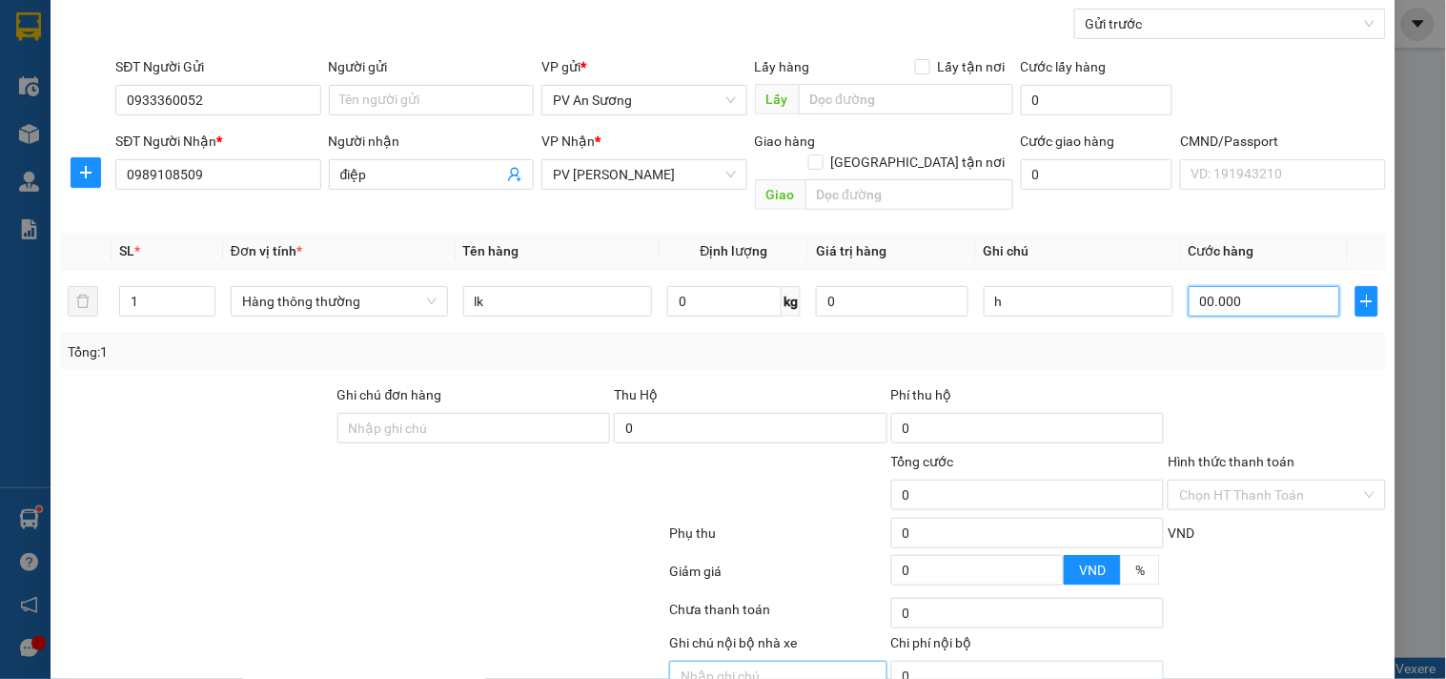
scroll to position [238, 0]
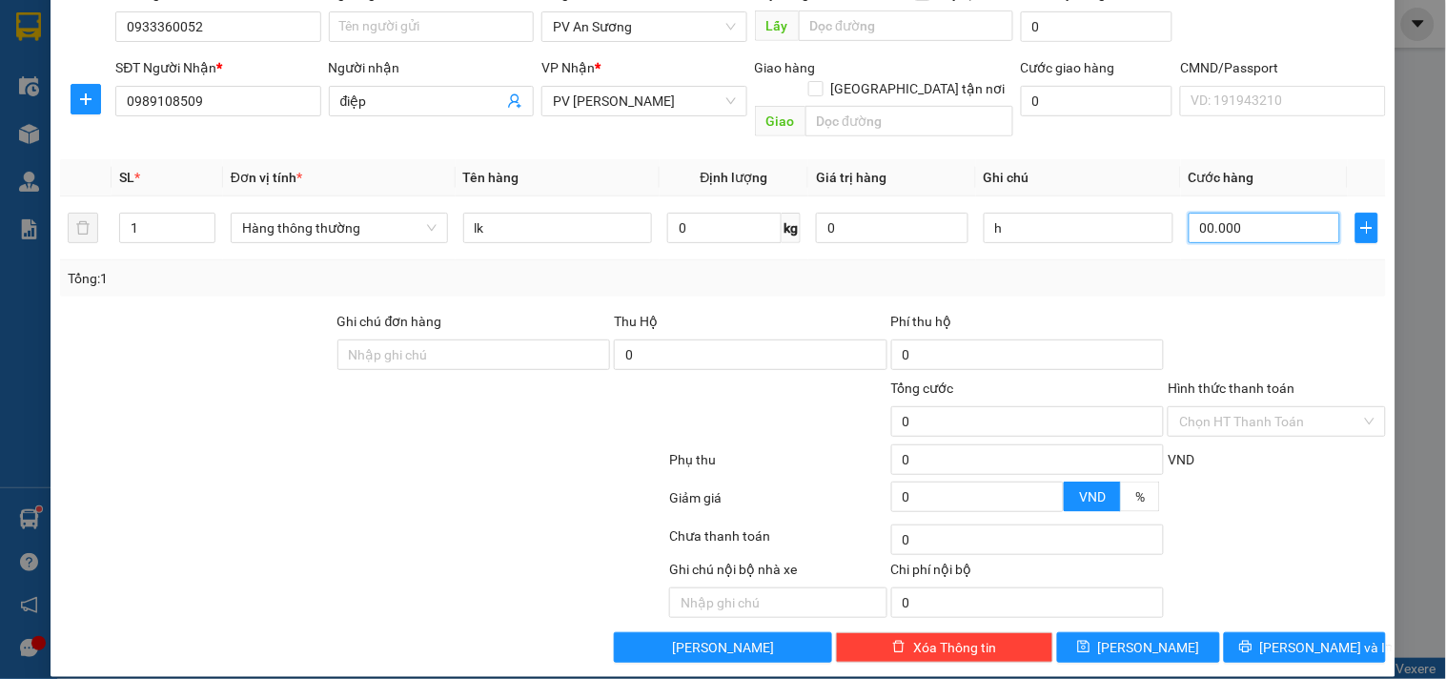
type input "3"
type input "30"
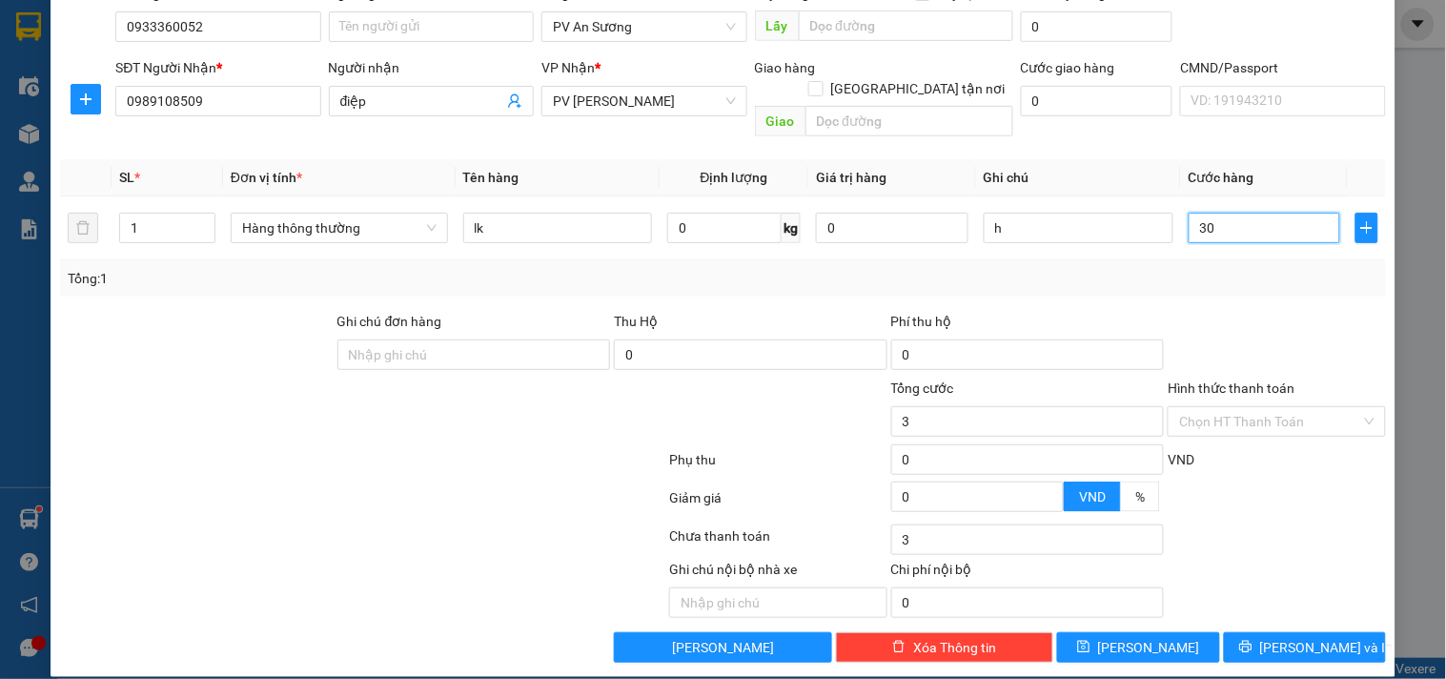
type input "30"
type input "300"
type input "3.000"
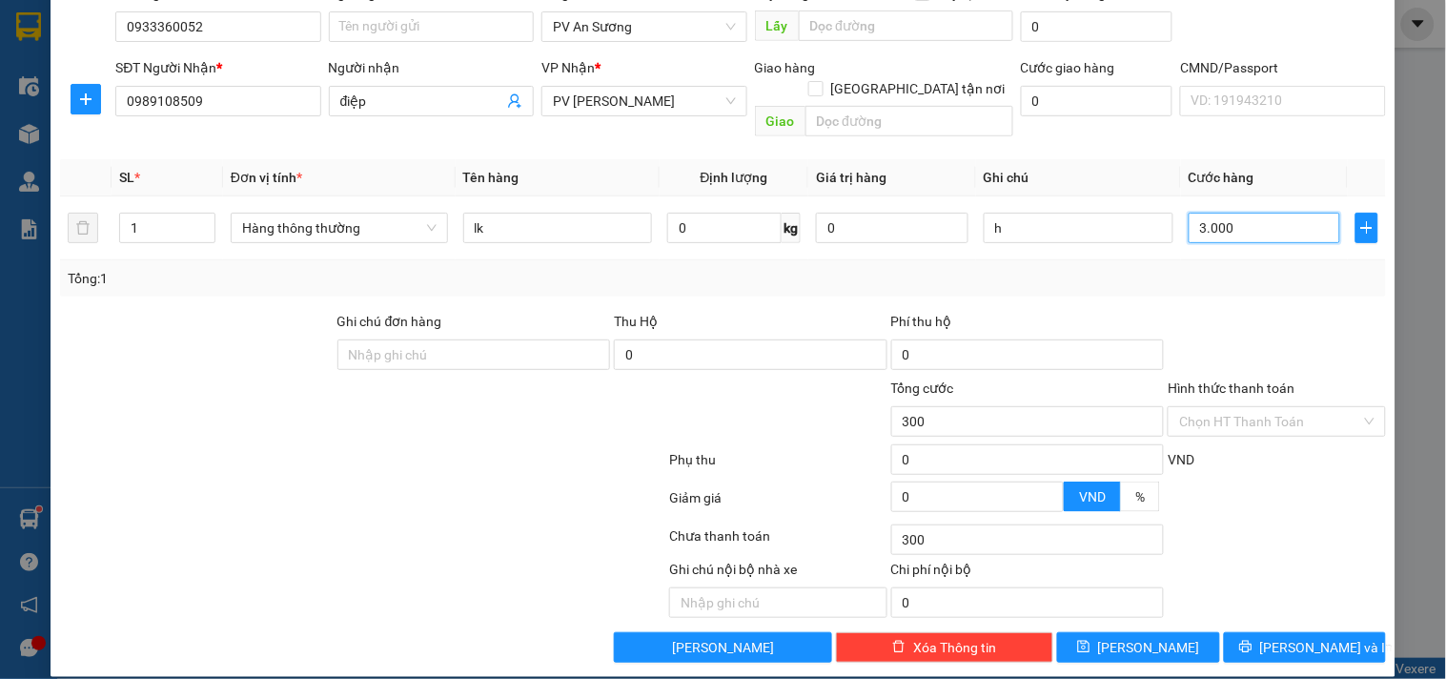
type input "3.000"
type input "30.000"
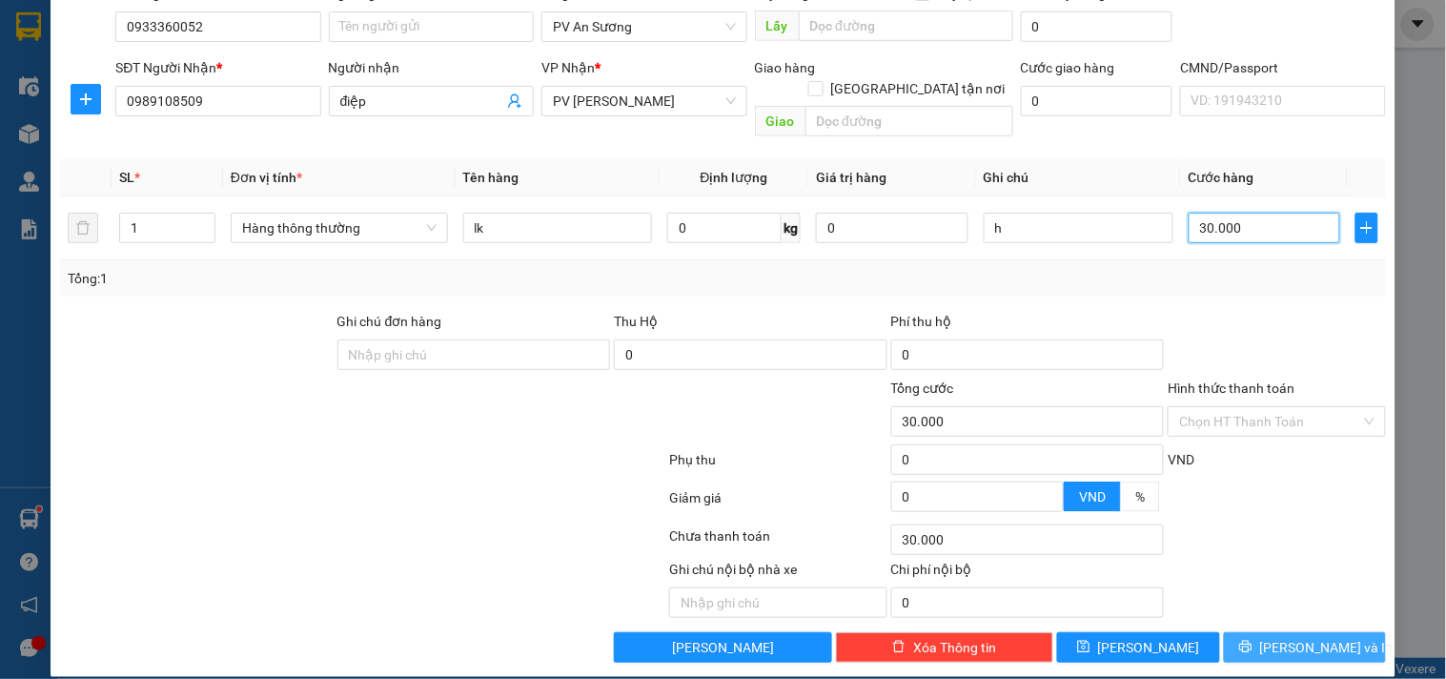
type input "30.000"
click at [1328, 632] on button "[PERSON_NAME] và In" at bounding box center [1305, 647] width 162 height 30
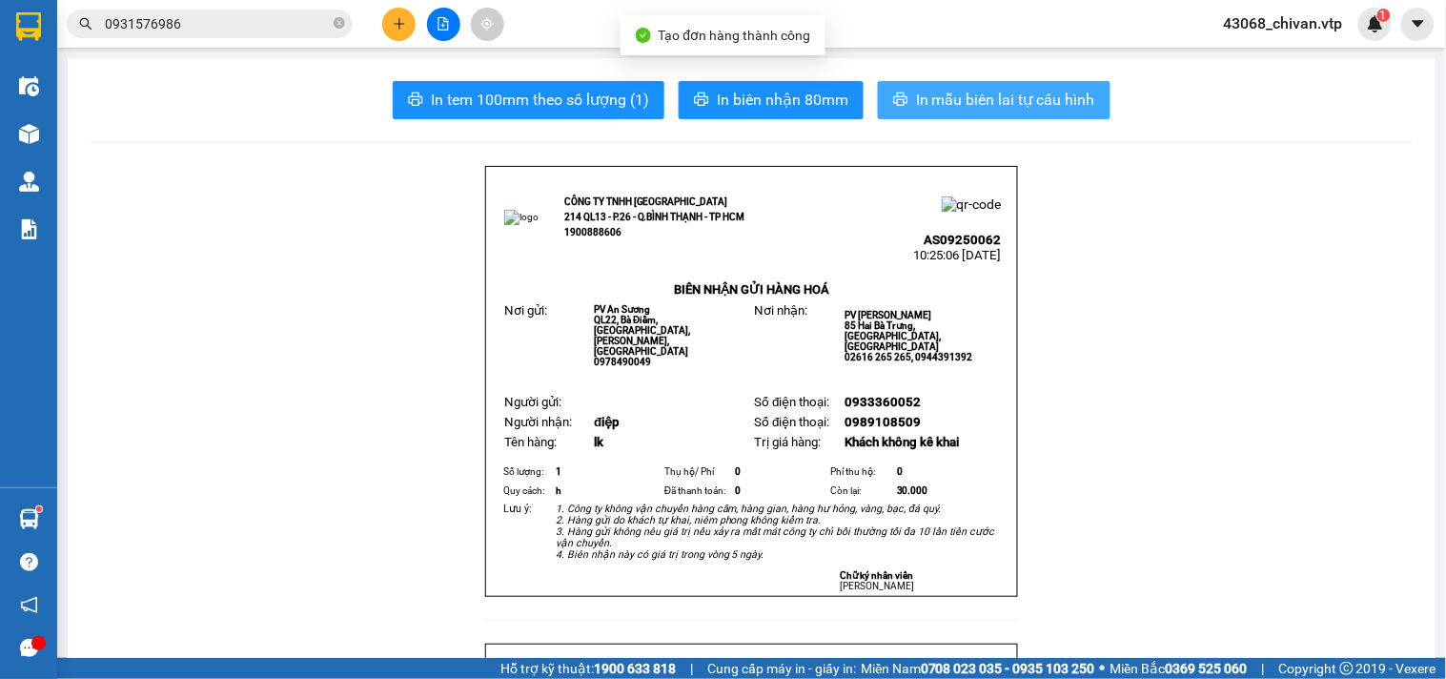
click at [1014, 103] on span "In mẫu biên lai tự cấu hình" at bounding box center [1005, 100] width 179 height 24
